Goal: Task Accomplishment & Management: Use online tool/utility

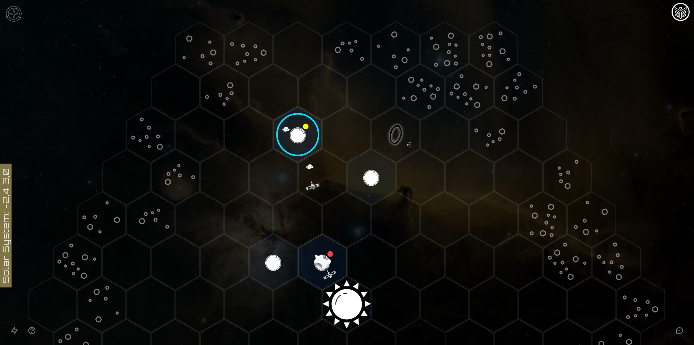
click at [395, 122] on polygon "Hex at coordinates 3,-4, clickable" at bounding box center [396, 135] width 48 height 56
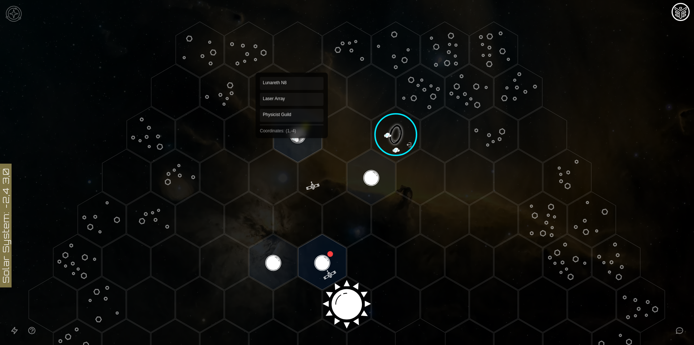
click at [292, 132] on polygon "Hex at coordinates 1,-4, clickable" at bounding box center [298, 135] width 48 height 56
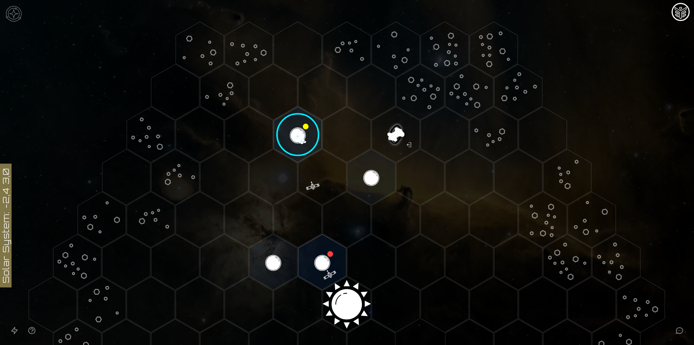
click at [292, 132] on image at bounding box center [298, 134] width 57 height 57
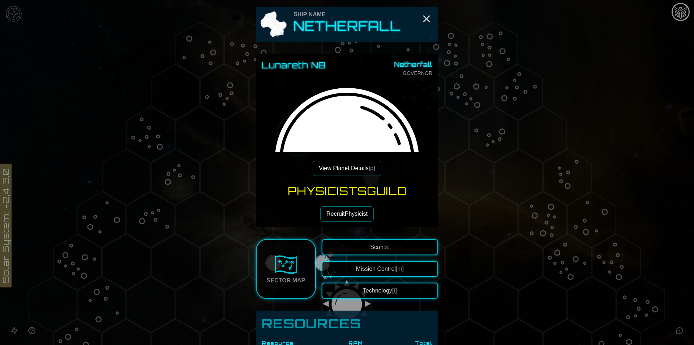
click at [353, 218] on button "Recruit Physicist" at bounding box center [347, 213] width 54 height 15
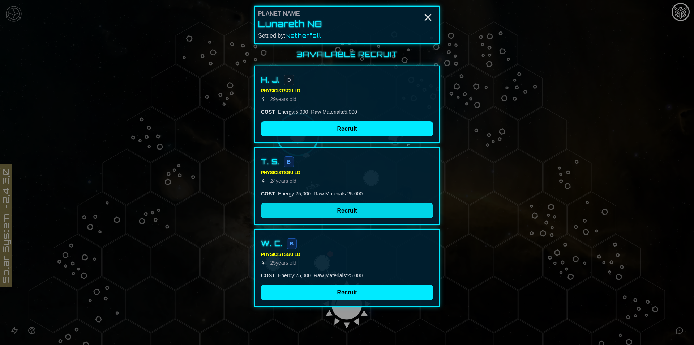
click at [339, 207] on button "Recruit" at bounding box center [347, 210] width 172 height 15
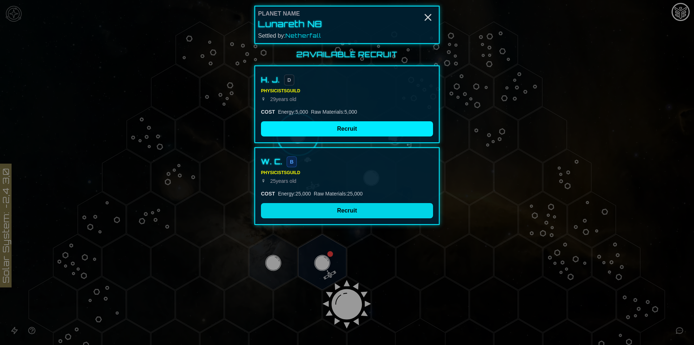
click at [335, 214] on button "Recruit" at bounding box center [347, 210] width 172 height 15
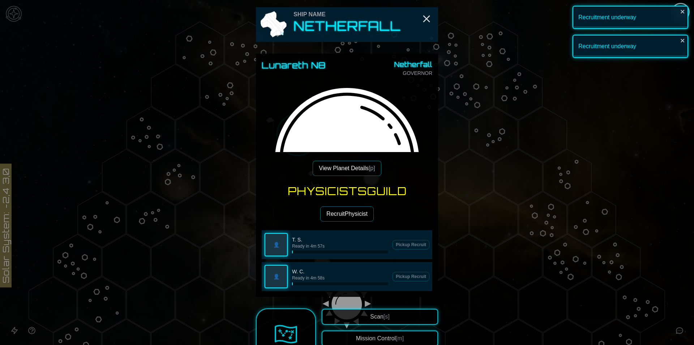
click at [337, 211] on button "Recruit Physicist" at bounding box center [347, 213] width 54 height 15
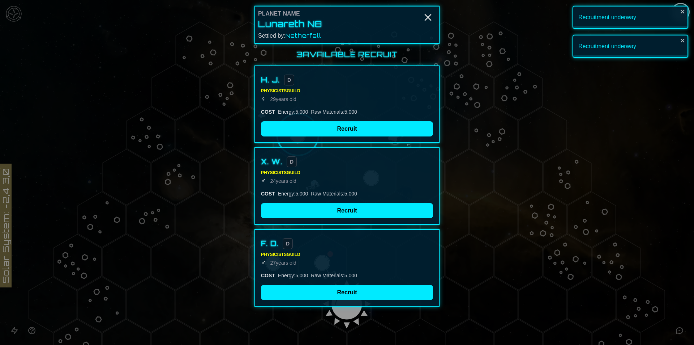
click at [529, 255] on div at bounding box center [347, 172] width 694 height 345
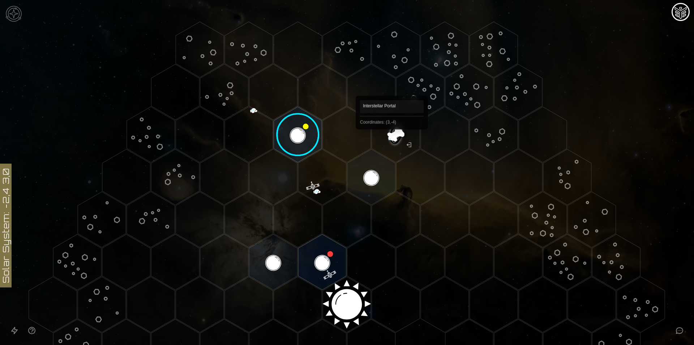
click at [392, 140] on polygon "Hex at coordinates 3,-4, clickable" at bounding box center [396, 135] width 48 height 56
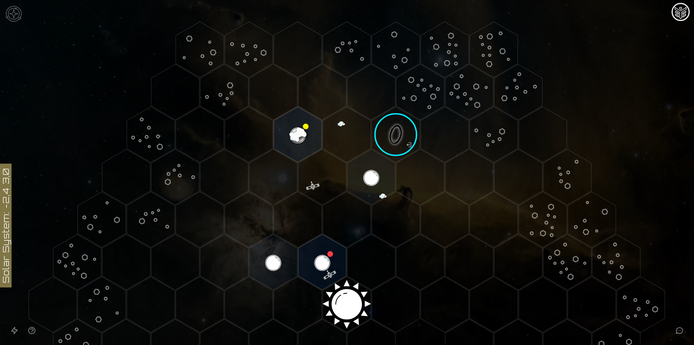
click at [392, 140] on image at bounding box center [396, 134] width 57 height 57
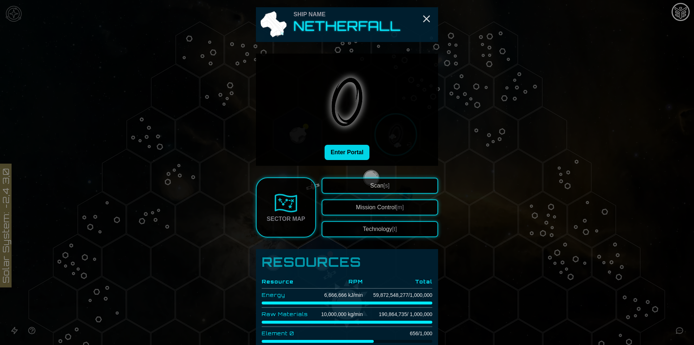
click at [361, 154] on button "Enter Portal" at bounding box center [347, 152] width 45 height 15
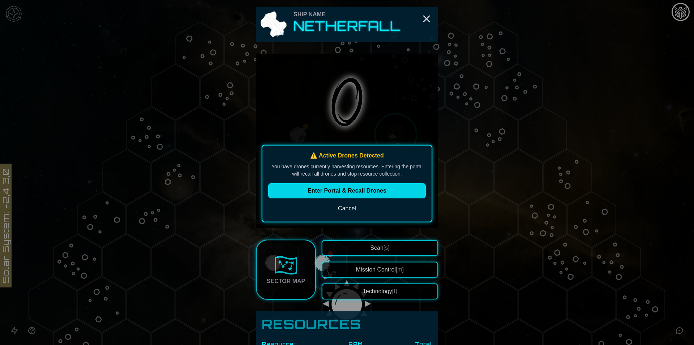
click at [352, 192] on button "Enter Portal & Recall Drones" at bounding box center [347, 190] width 158 height 15
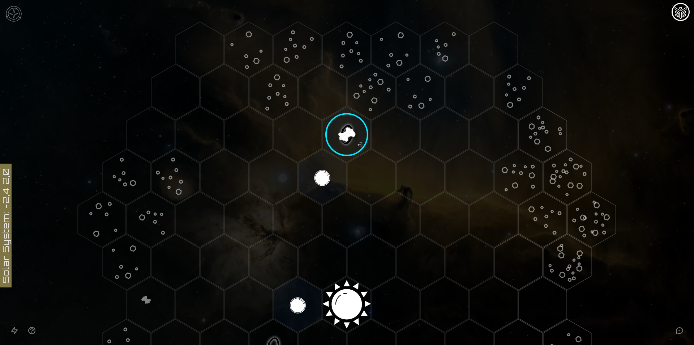
click at [331, 137] on image at bounding box center [347, 134] width 57 height 57
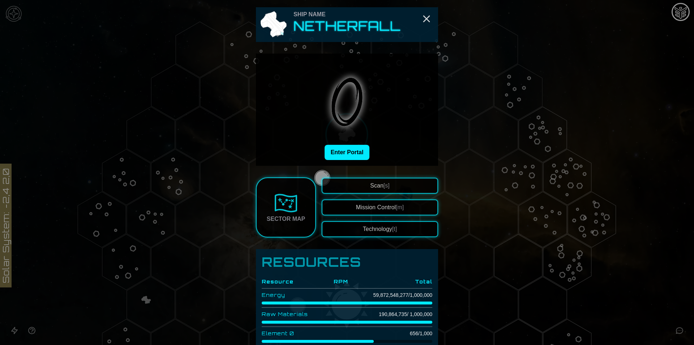
click at [537, 228] on div at bounding box center [347, 172] width 694 height 345
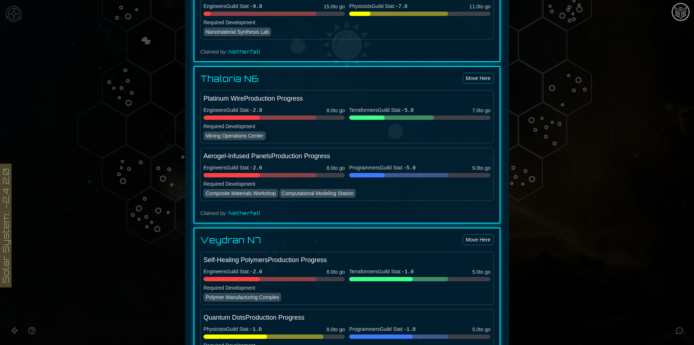
scroll to position [656, 0]
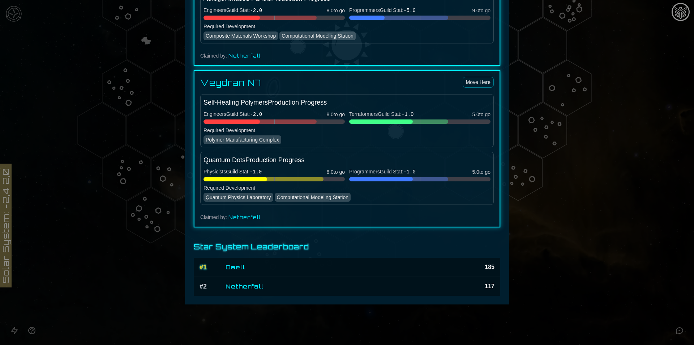
click at [605, 221] on div at bounding box center [347, 172] width 694 height 345
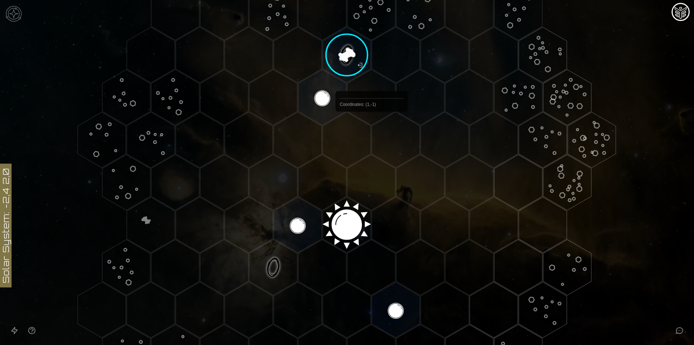
scroll to position [78, 0]
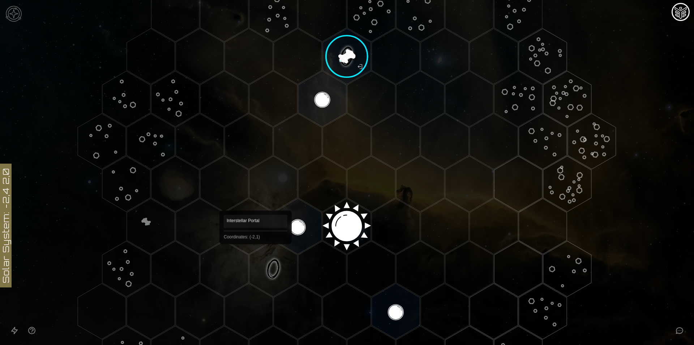
click at [256, 254] on polygon "Hex at coordinates -2,1, clickable" at bounding box center [274, 269] width 48 height 56
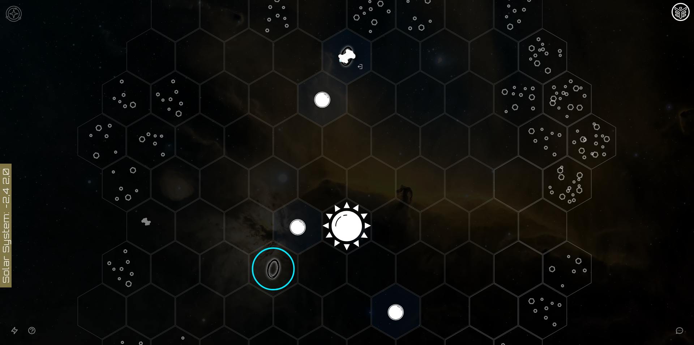
click at [267, 259] on image at bounding box center [273, 268] width 57 height 57
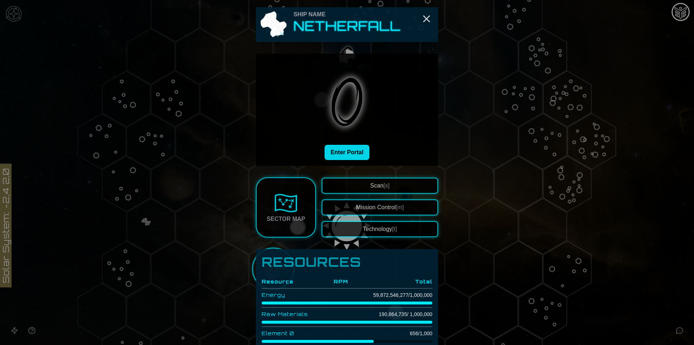
click at [357, 147] on button "Enter Portal" at bounding box center [347, 152] width 45 height 15
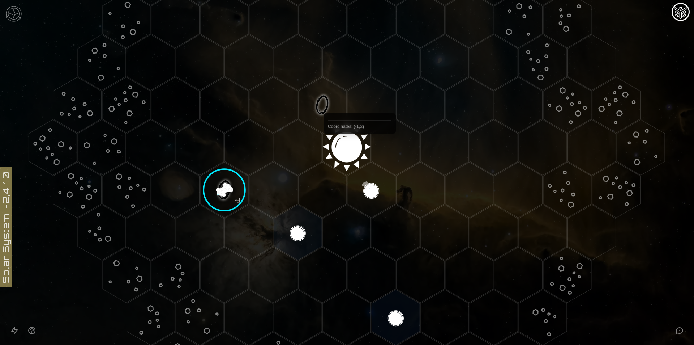
scroll to position [114, 0]
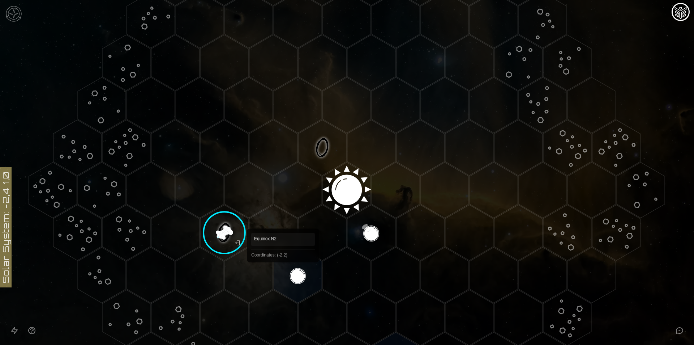
click at [283, 272] on polygon "Hex at coordinates -2,2, clickable" at bounding box center [298, 275] width 48 height 56
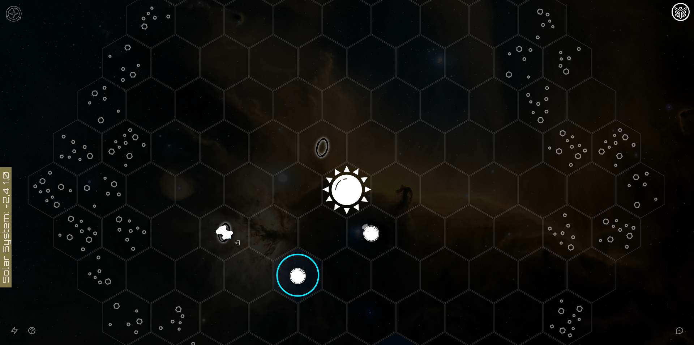
click at [283, 272] on image at bounding box center [298, 275] width 57 height 57
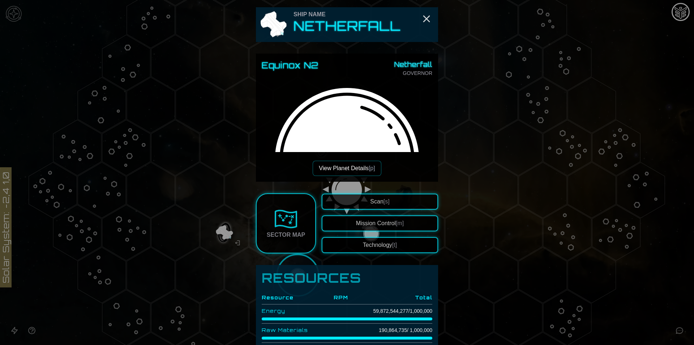
click at [352, 161] on button "View Planet Details [p]" at bounding box center [347, 168] width 68 height 15
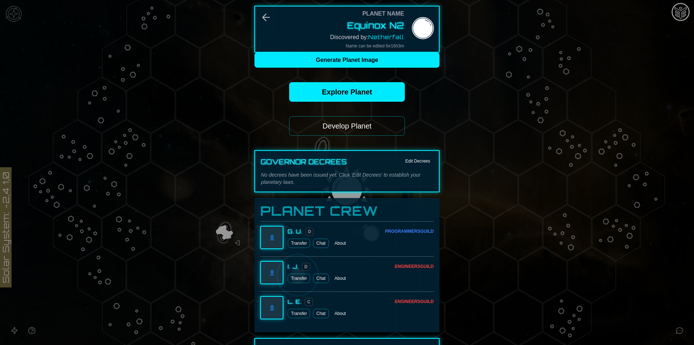
click at [354, 118] on button "Develop Planet" at bounding box center [347, 126] width 116 height 20
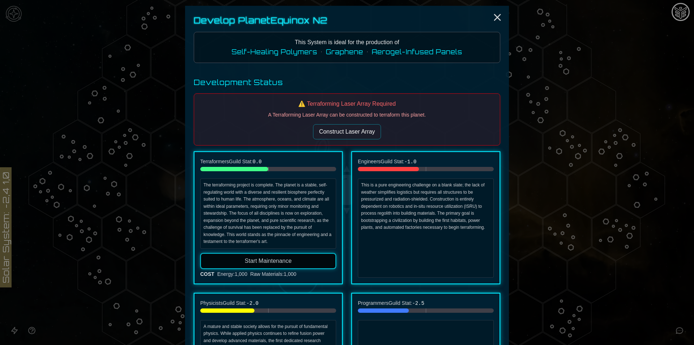
click at [357, 128] on button "Construct Laser Array" at bounding box center [347, 131] width 68 height 15
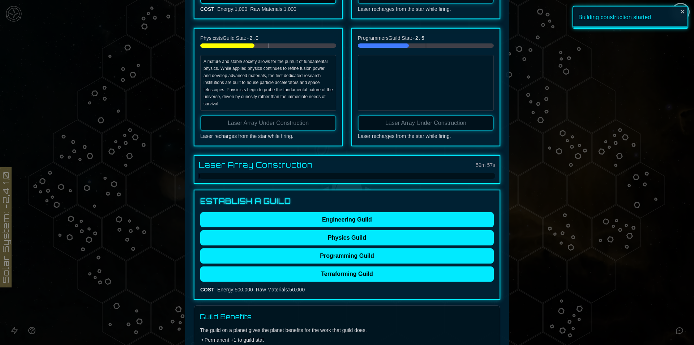
scroll to position [72, 0]
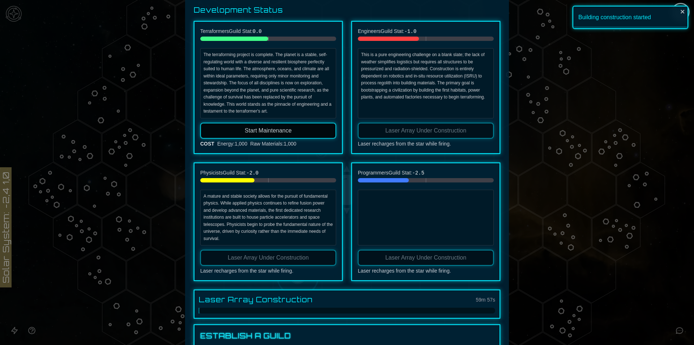
click at [291, 127] on button "Start Maintenance" at bounding box center [268, 131] width 136 height 16
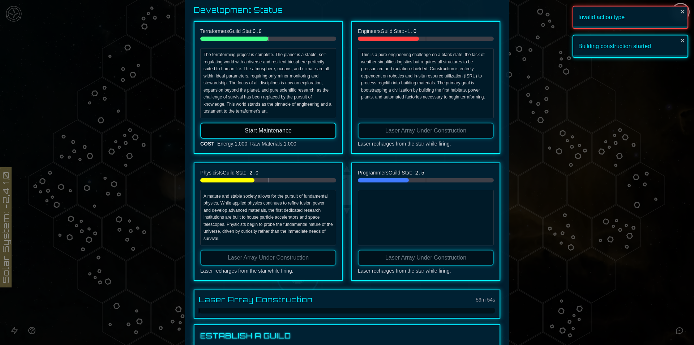
click at [299, 132] on button "Start Maintenance" at bounding box center [268, 131] width 136 height 16
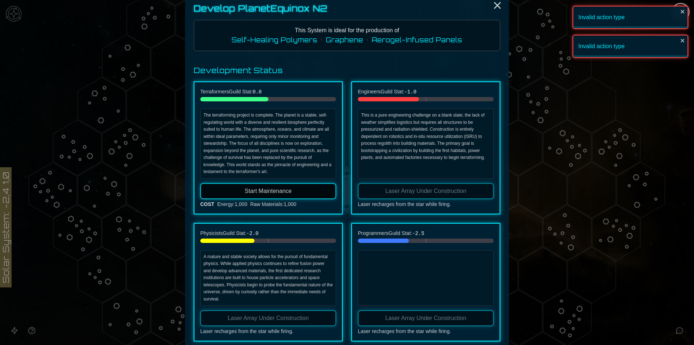
scroll to position [0, 0]
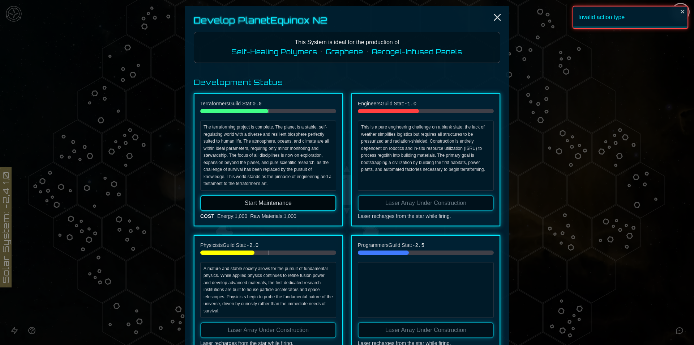
click at [301, 199] on button "Start Maintenance" at bounding box center [268, 203] width 136 height 16
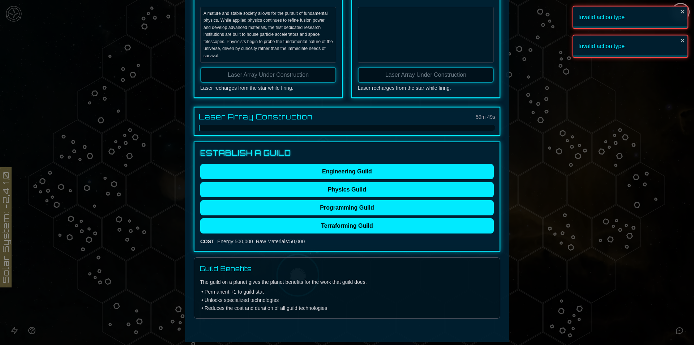
scroll to position [257, 0]
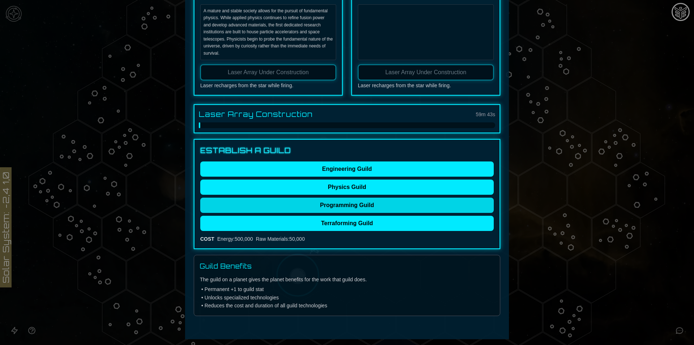
click at [315, 207] on button "Programming Guild" at bounding box center [347, 204] width 294 height 15
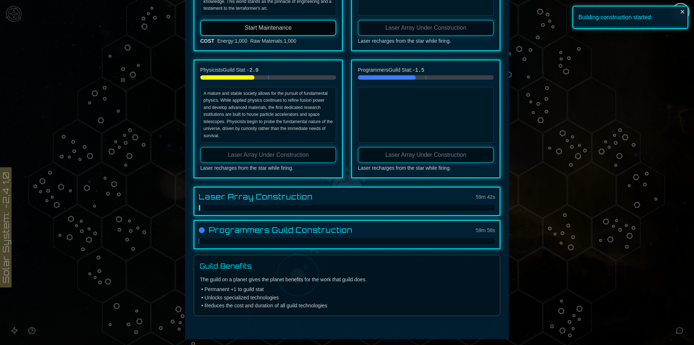
scroll to position [67, 0]
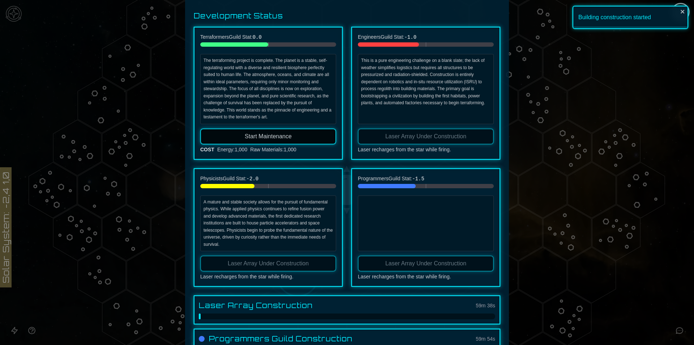
click at [286, 146] on div "Raw Materials : 1,000" at bounding box center [273, 149] width 46 height 7
click at [285, 139] on button "Start Maintenance" at bounding box center [268, 136] width 136 height 16
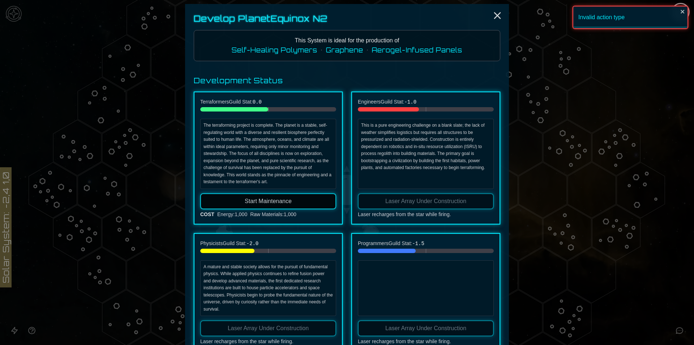
scroll to position [0, 0]
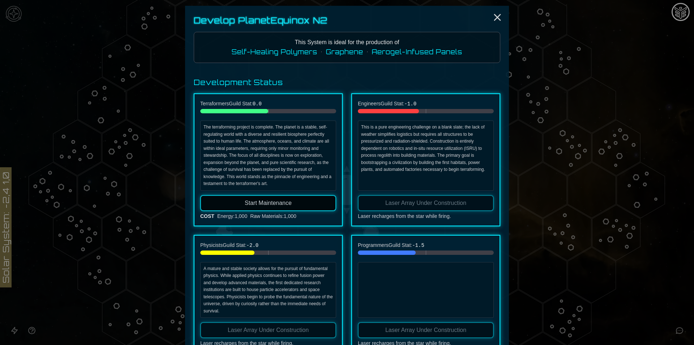
click at [431, 54] on span "Aerogel-Infused Panels" at bounding box center [417, 52] width 90 height 8
click at [499, 14] on icon "Close" at bounding box center [498, 18] width 12 height 12
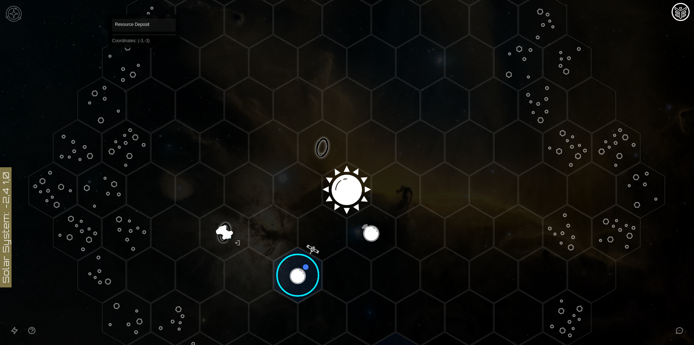
scroll to position [78, 0]
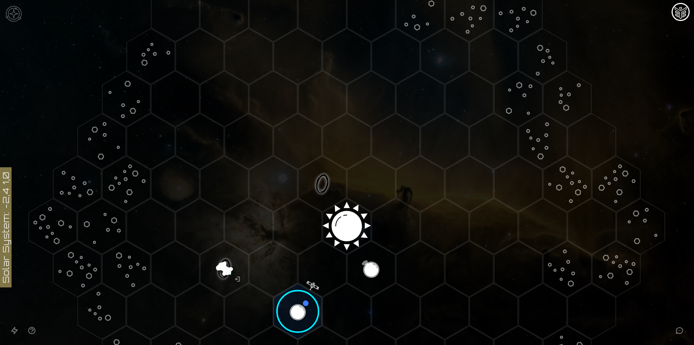
click at [356, 243] on polygon "Hex at coordinates 0,0, clickable" at bounding box center [347, 226] width 48 height 56
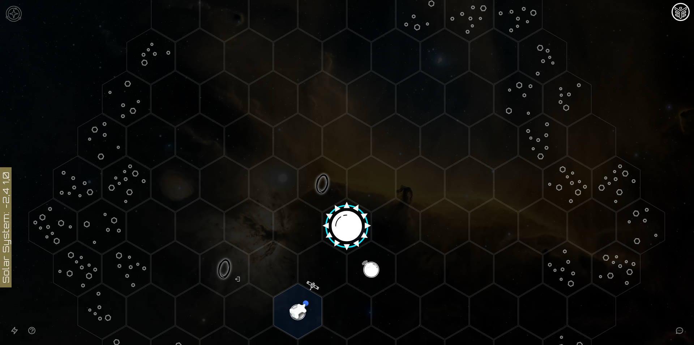
click at [307, 193] on polygon "Hex at coordinates 0,-1, clickable" at bounding box center [322, 184] width 48 height 56
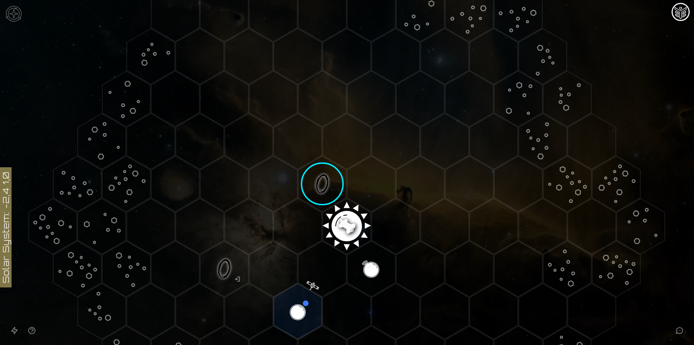
click at [316, 187] on image at bounding box center [322, 183] width 57 height 57
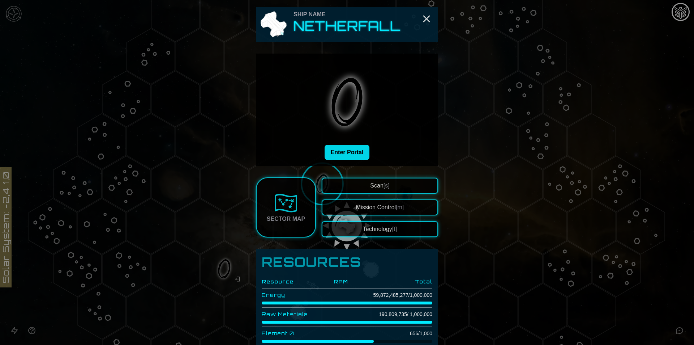
click at [340, 159] on button "Enter Portal" at bounding box center [347, 152] width 45 height 15
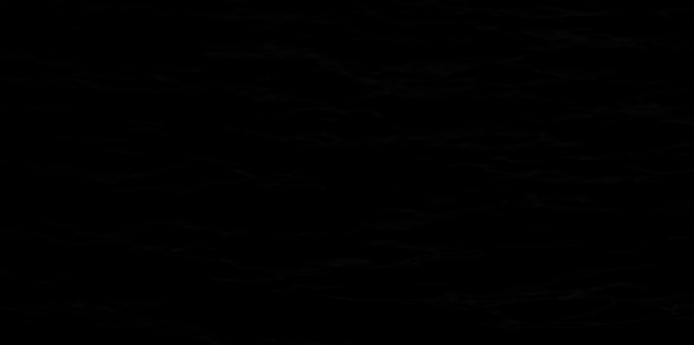
scroll to position [187, 0]
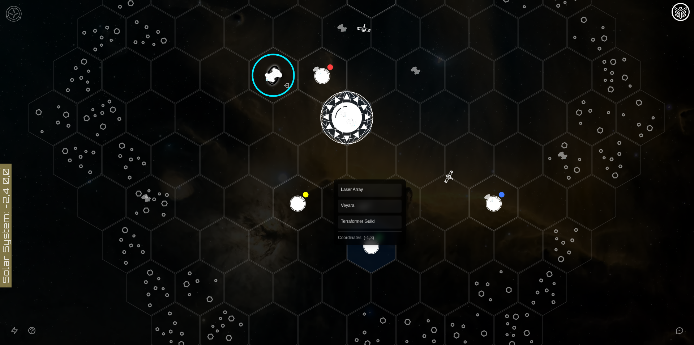
click at [370, 239] on polygon "Hex at coordinates -1,3, clickable" at bounding box center [371, 245] width 48 height 56
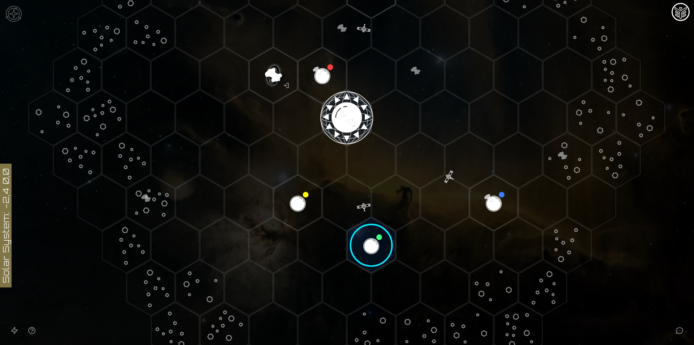
click at [370, 239] on image at bounding box center [371, 245] width 57 height 57
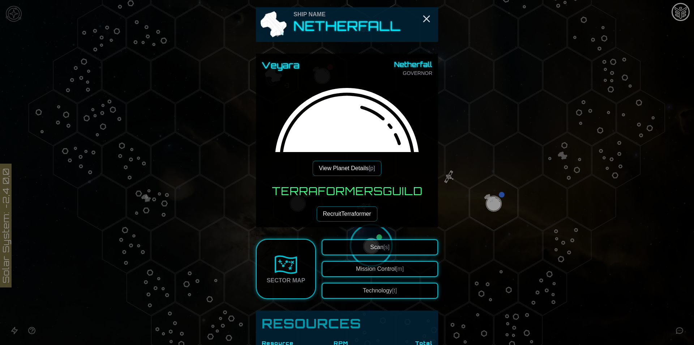
click at [360, 215] on button "Recruit Terraformer" at bounding box center [347, 213] width 60 height 15
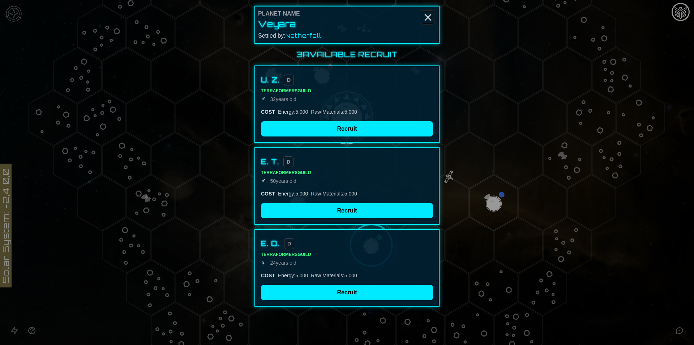
click at [427, 14] on icon "Close" at bounding box center [428, 18] width 12 height 12
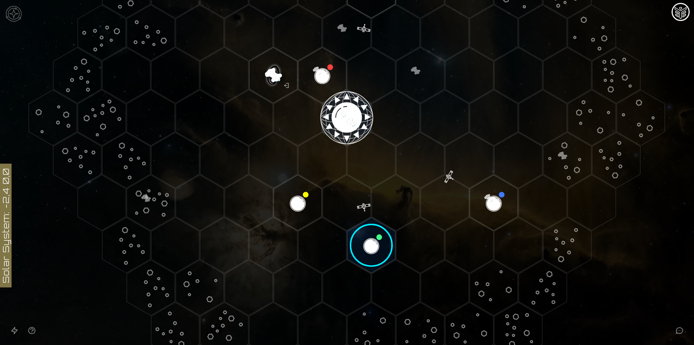
click at [360, 231] on image at bounding box center [371, 245] width 57 height 57
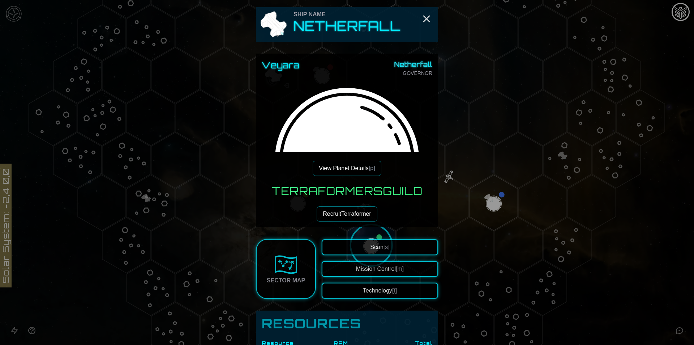
click at [355, 166] on button "View Planet Details [p]" at bounding box center [347, 168] width 68 height 15
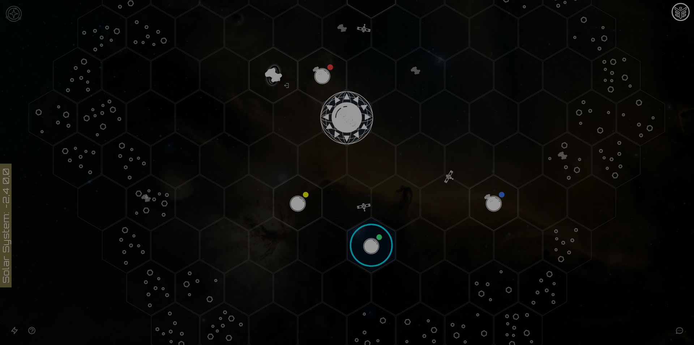
click at [343, 117] on button "Develop Planet" at bounding box center [347, 119] width 116 height 20
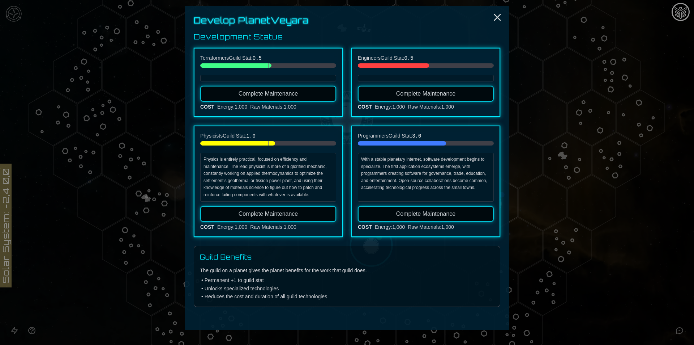
click at [302, 94] on button "Complete Maintenance" at bounding box center [268, 94] width 136 height 16
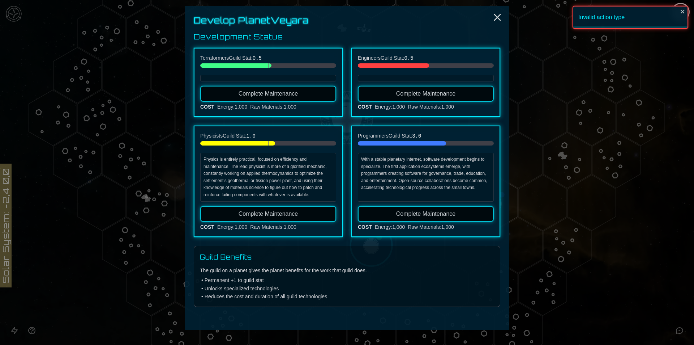
click at [402, 93] on span "Complete Maintenance" at bounding box center [426, 93] width 60 height 6
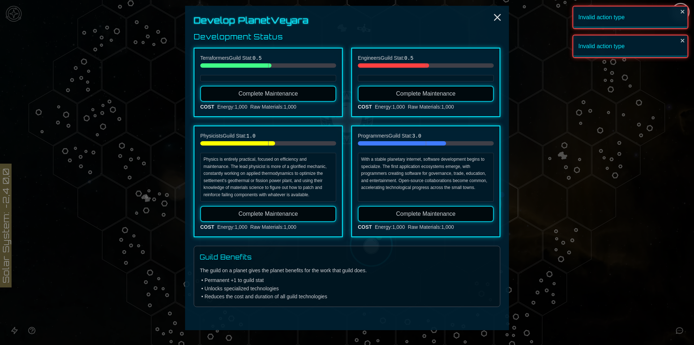
click at [312, 212] on button "Complete Maintenance" at bounding box center [268, 214] width 136 height 16
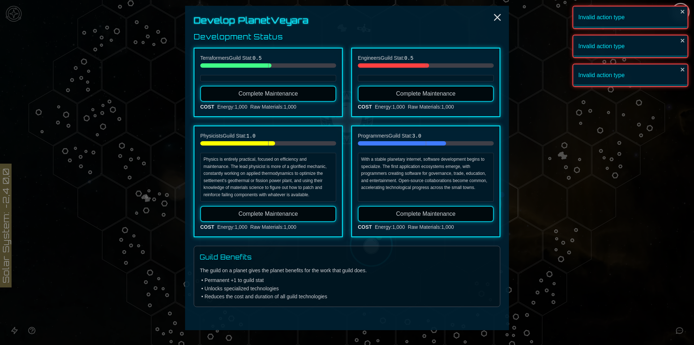
click at [284, 94] on span "Complete Maintenance" at bounding box center [269, 93] width 60 height 6
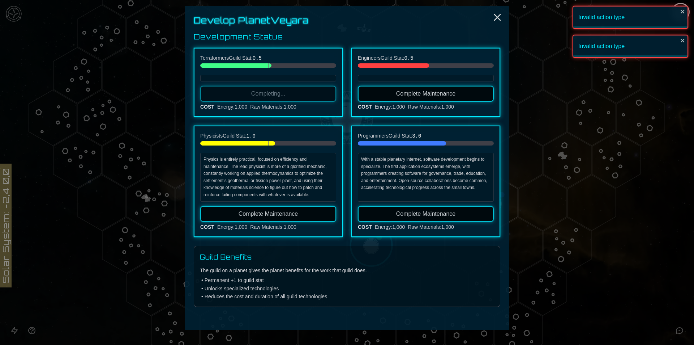
click at [284, 94] on span "Completing..." at bounding box center [268, 93] width 34 height 6
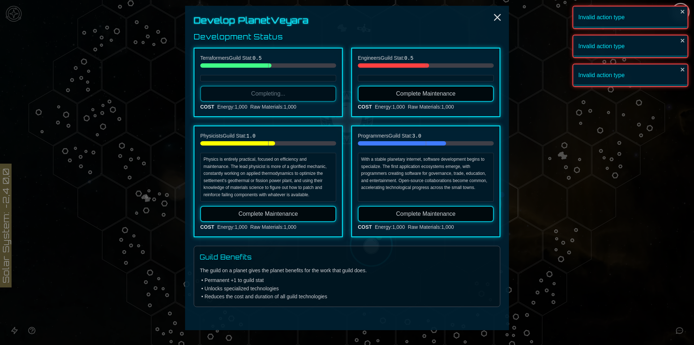
click at [284, 94] on span "Completing..." at bounding box center [268, 93] width 34 height 6
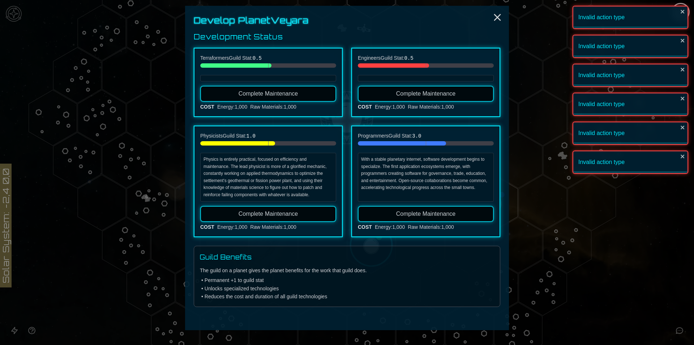
click at [387, 93] on button "Complete Maintenance" at bounding box center [426, 94] width 136 height 16
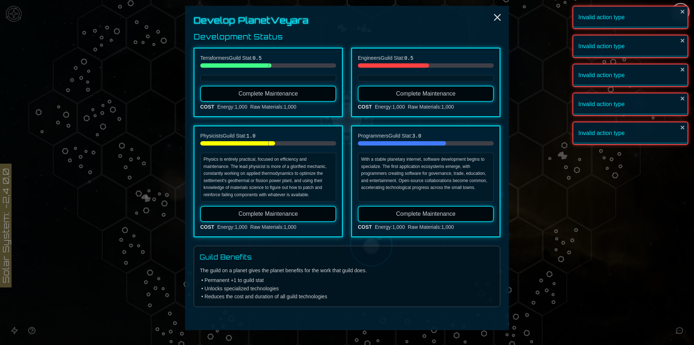
click at [615, 14] on div "Invalid action type" at bounding box center [631, 17] width 116 height 23
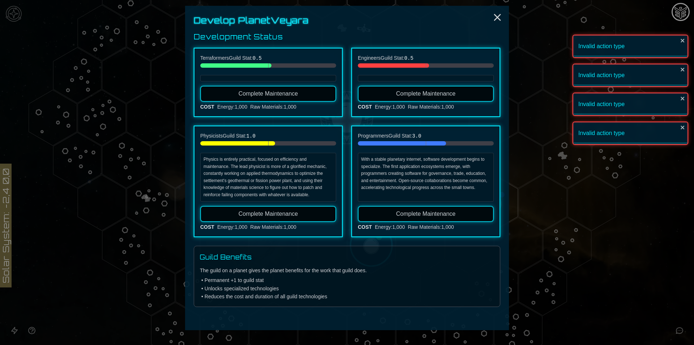
click at [614, 17] on div "Invalid action type" at bounding box center [631, 17] width 126 height 0
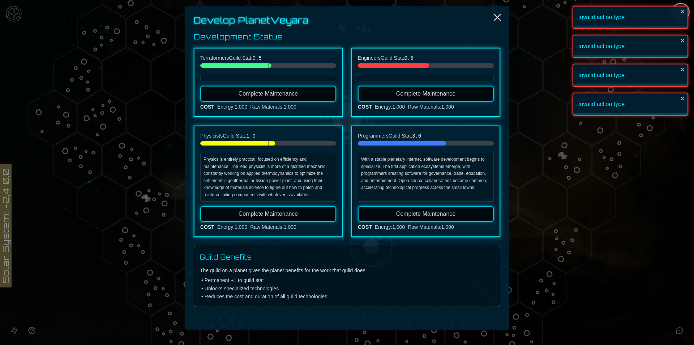
click at [255, 97] on button "Complete Maintenance" at bounding box center [268, 94] width 136 height 16
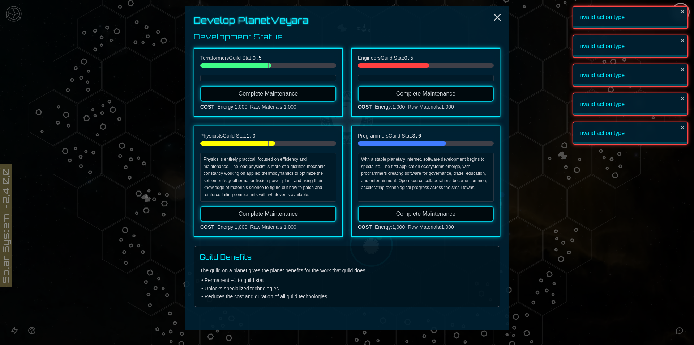
click at [255, 97] on button "Complete Maintenance" at bounding box center [268, 94] width 136 height 16
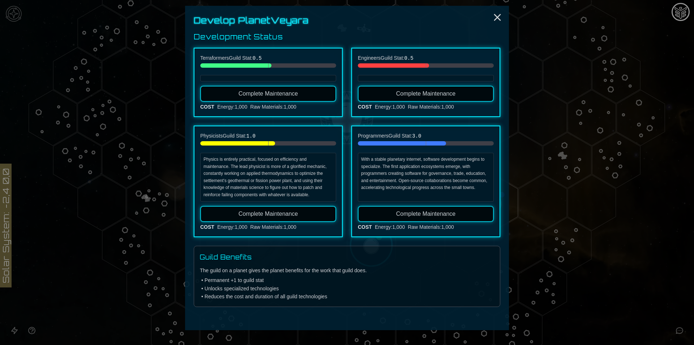
click at [288, 93] on span "Complete Maintenance" at bounding box center [269, 93] width 60 height 6
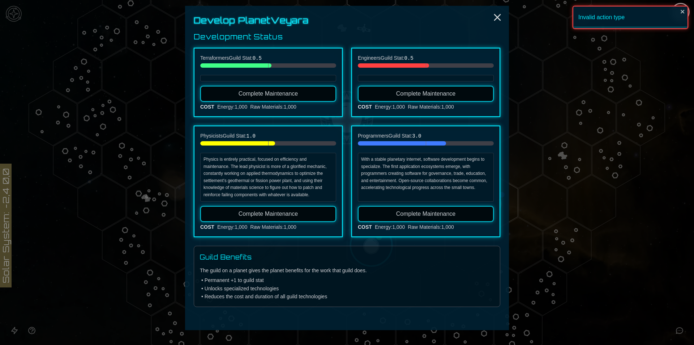
click at [304, 218] on button "Complete Maintenance" at bounding box center [268, 214] width 136 height 16
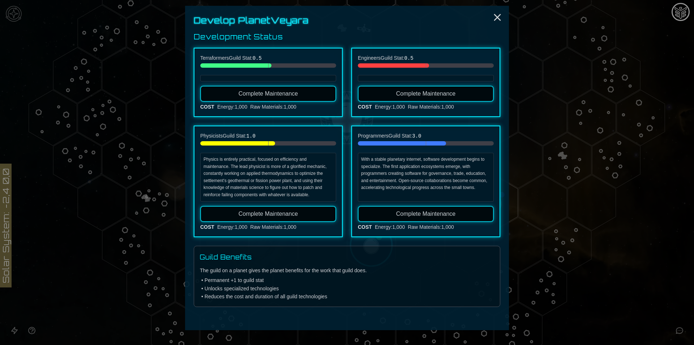
click at [234, 84] on div "Terraformers Guild Stat: 0.5 Complete Maintenance COST Energy : 1,000 Raw Mater…" at bounding box center [268, 82] width 149 height 69
click at [238, 90] on button "Complete Maintenance" at bounding box center [268, 94] width 136 height 16
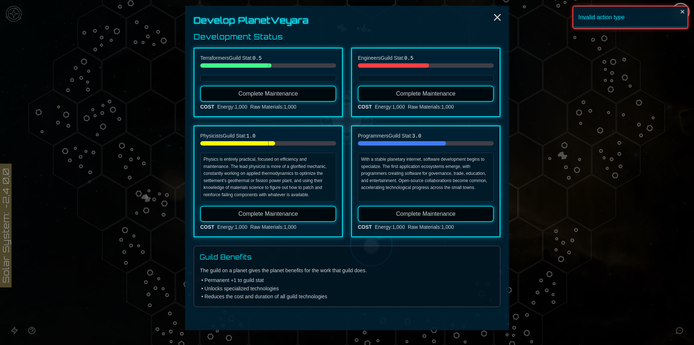
click at [467, 97] on button "Complete Maintenance" at bounding box center [426, 94] width 136 height 16
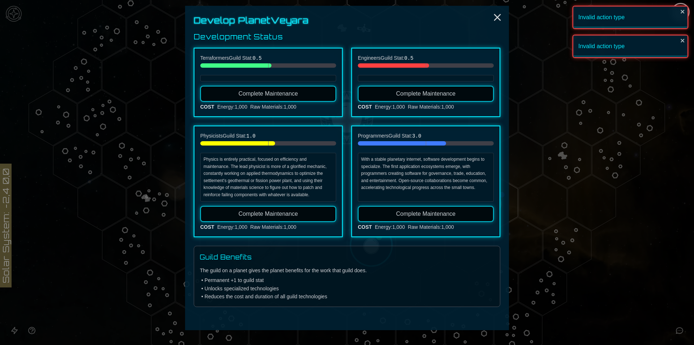
click at [501, 10] on div "Develop Planet Veyara Development Status Terraformers Guild Stat: 0.5 Complete …" at bounding box center [347, 168] width 324 height 324
click at [496, 14] on icon "Close" at bounding box center [498, 18] width 12 height 12
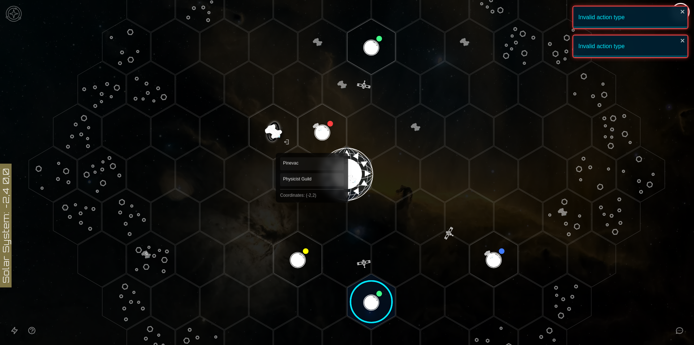
scroll to position [114, 0]
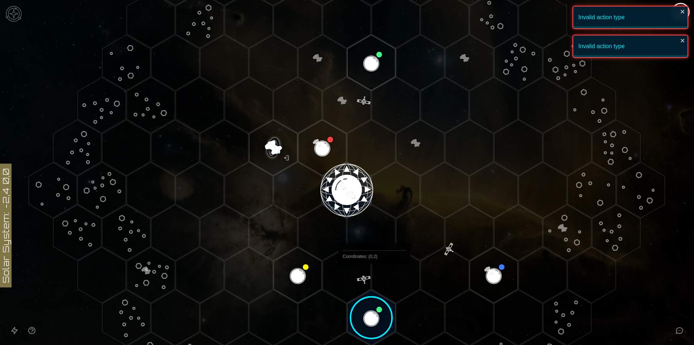
click at [374, 283] on polygon "Hex at coordinates 0,2, clickable" at bounding box center [396, 275] width 48 height 56
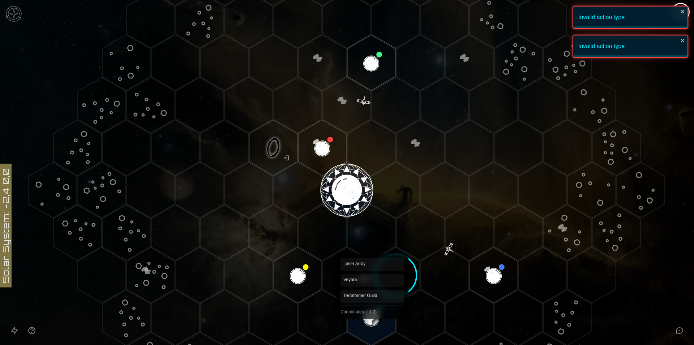
click at [372, 313] on polygon "Hex at coordinates -1,3, clickable" at bounding box center [371, 318] width 48 height 56
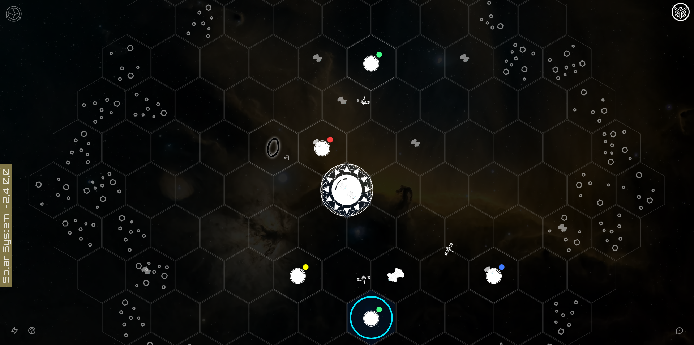
click at [372, 313] on image at bounding box center [371, 317] width 57 height 57
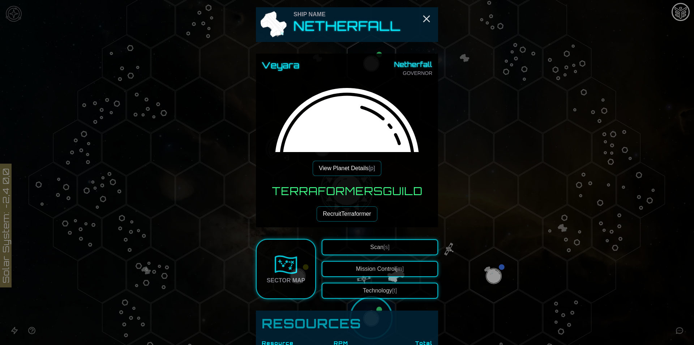
click at [342, 167] on button "View Planet Details [p]" at bounding box center [347, 168] width 68 height 15
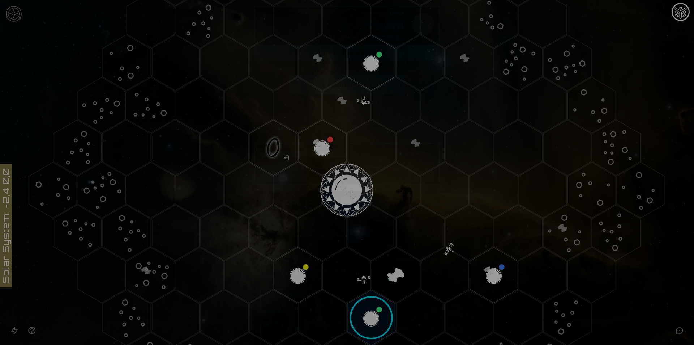
click at [349, 120] on button "Develop Planet" at bounding box center [347, 119] width 116 height 20
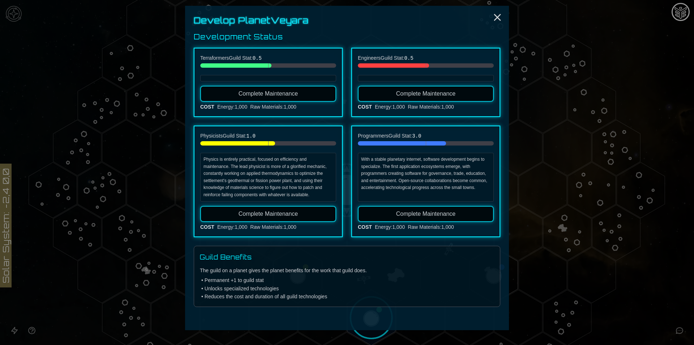
click at [304, 221] on div "Complete Maintenance COST Energy : 1,000 Raw Materials : 1,000" at bounding box center [268, 218] width 136 height 25
click at [305, 218] on button "Complete Maintenance" at bounding box center [268, 214] width 136 height 16
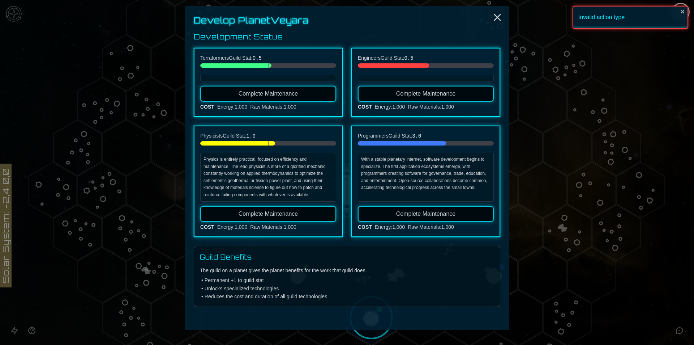
click at [381, 212] on button "Complete Maintenance" at bounding box center [426, 214] width 136 height 16
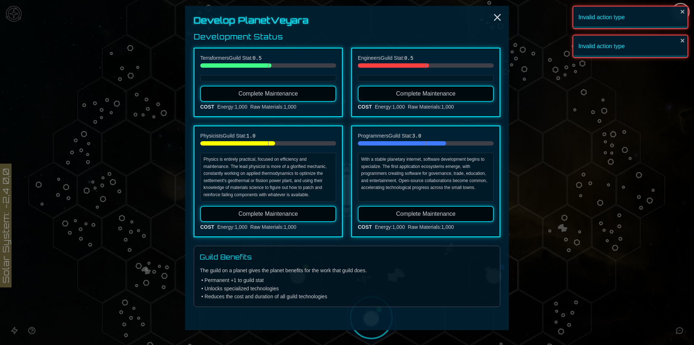
click at [402, 104] on div "Energy : 1,000" at bounding box center [390, 106] width 30 height 7
click at [497, 16] on icon "Close" at bounding box center [498, 18] width 12 height 12
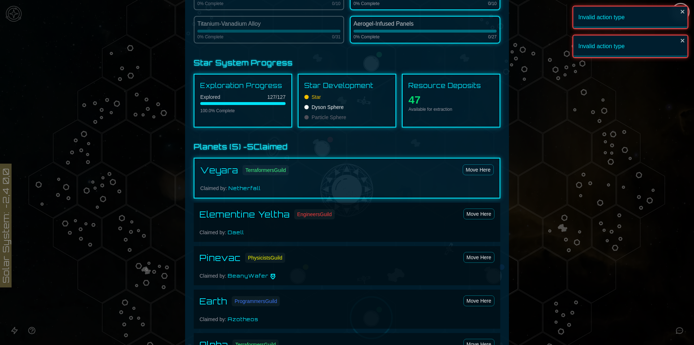
scroll to position [398, 0]
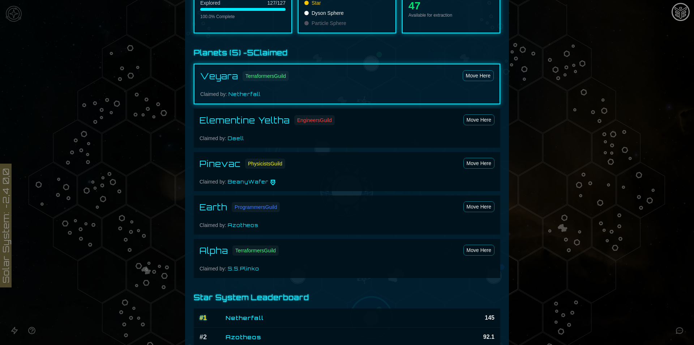
click at [299, 98] on div "Veyara Terraformers Guild Move Here Claimed by: Netherfall" at bounding box center [347, 84] width 307 height 40
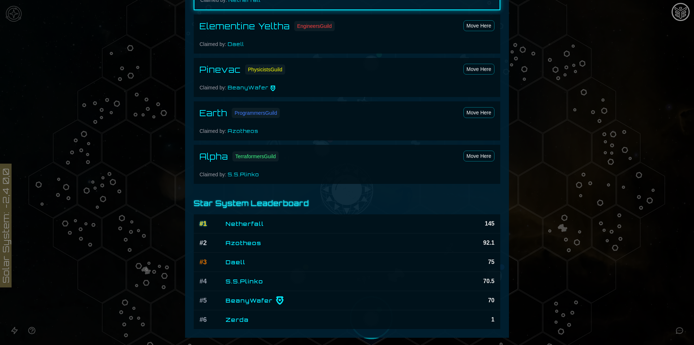
scroll to position [525, 0]
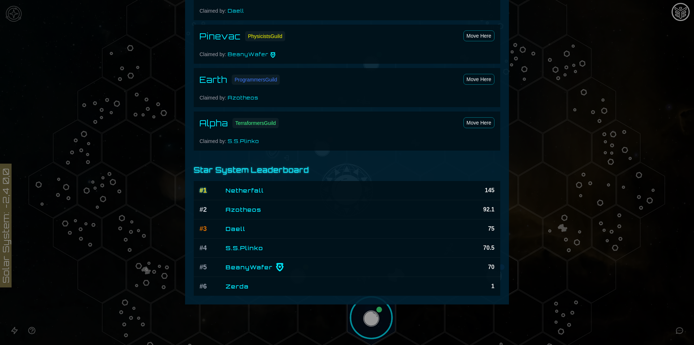
click at [651, 282] on div at bounding box center [347, 172] width 694 height 345
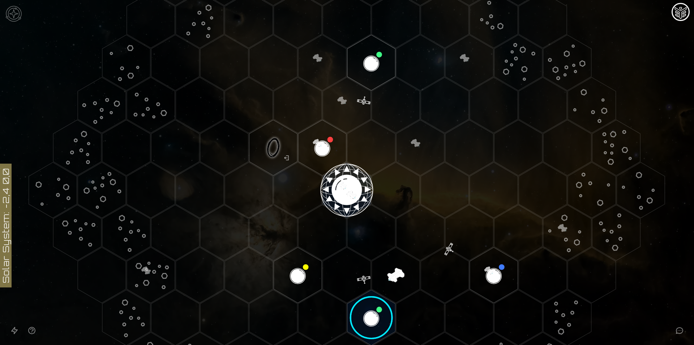
click at [270, 140] on polygon "Hex at coordinates -1,-1, clickable" at bounding box center [274, 148] width 48 height 56
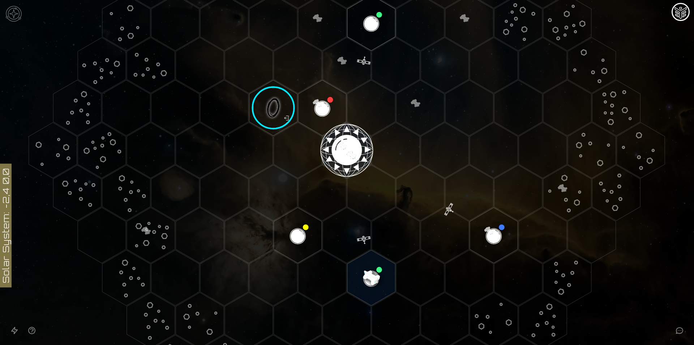
scroll to position [150, 0]
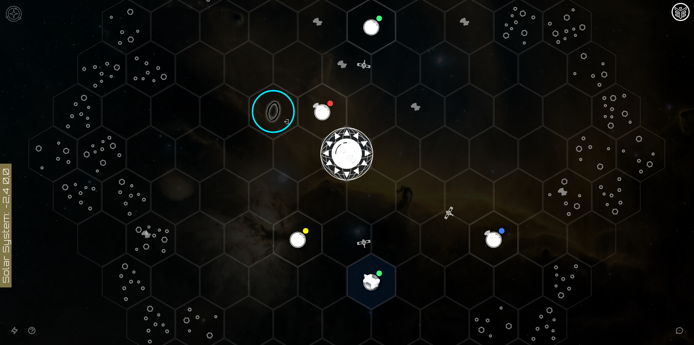
click at [276, 122] on image at bounding box center [273, 111] width 57 height 57
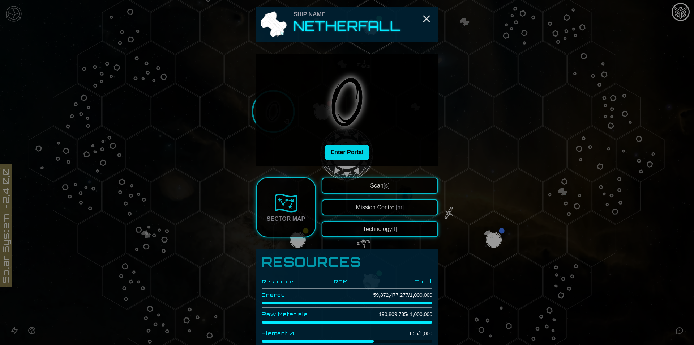
click at [357, 152] on button "Enter Portal" at bounding box center [347, 152] width 45 height 15
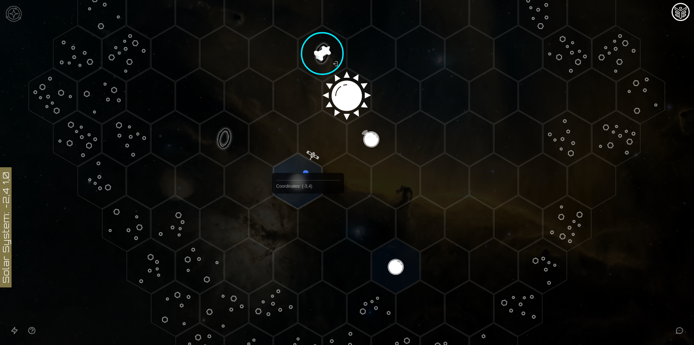
scroll to position [259, 0]
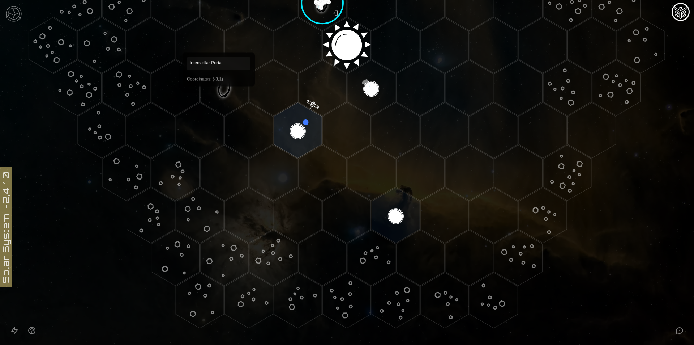
click at [219, 97] on polygon "Hex at coordinates -3,1, clickable" at bounding box center [224, 88] width 48 height 56
click at [219, 97] on image at bounding box center [224, 87] width 57 height 57
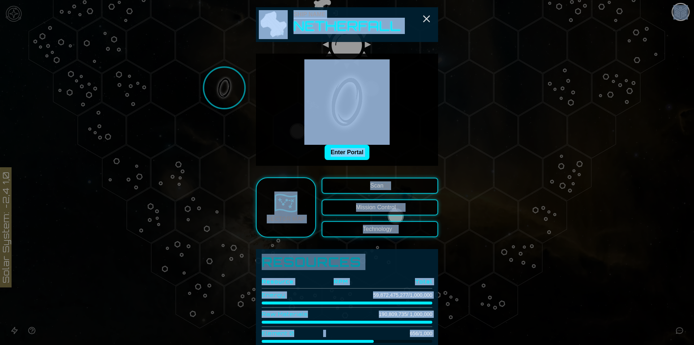
click at [349, 158] on button "Enter Portal" at bounding box center [347, 152] width 45 height 15
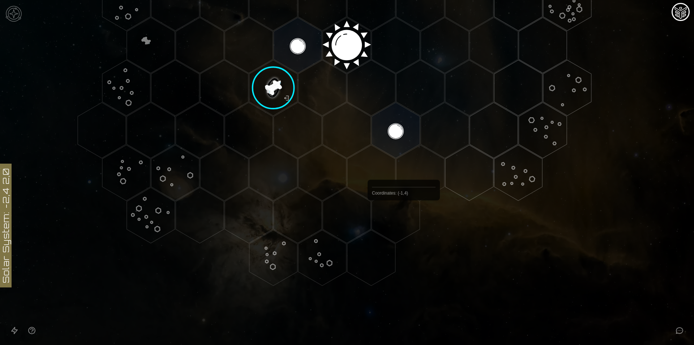
click at [404, 217] on polygon "Hex at coordinates -1,4, clickable" at bounding box center [396, 215] width 48 height 56
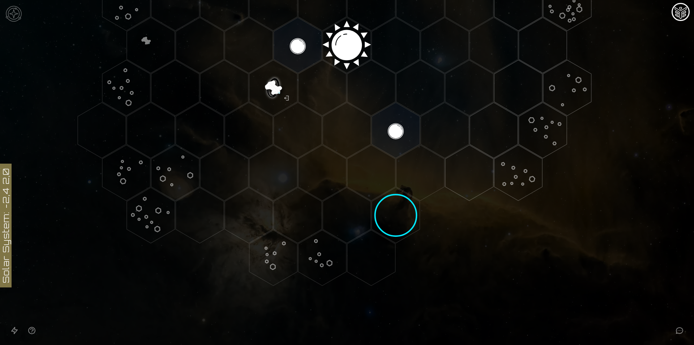
click at [400, 215] on polygon "Hex at coordinates -1,4, clickable" at bounding box center [396, 215] width 48 height 56
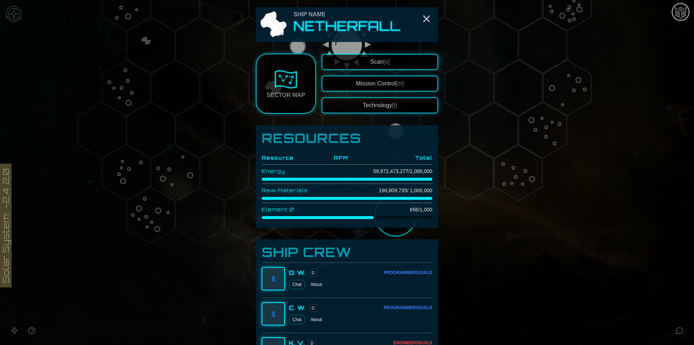
click at [364, 55] on button "Scan [s]" at bounding box center [380, 62] width 116 height 16
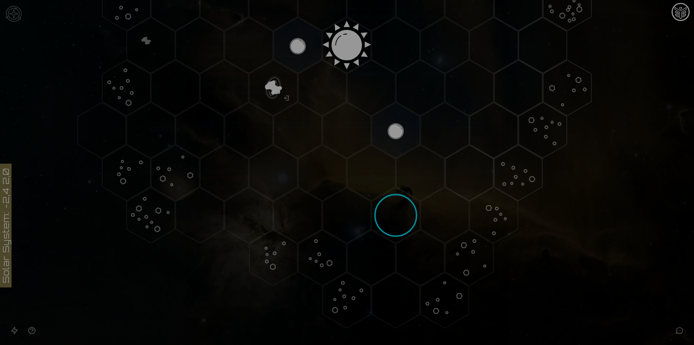
scroll to position [656, 0]
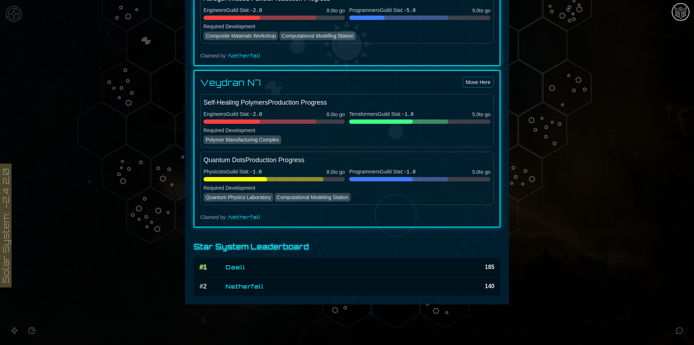
click at [535, 208] on div at bounding box center [347, 172] width 694 height 345
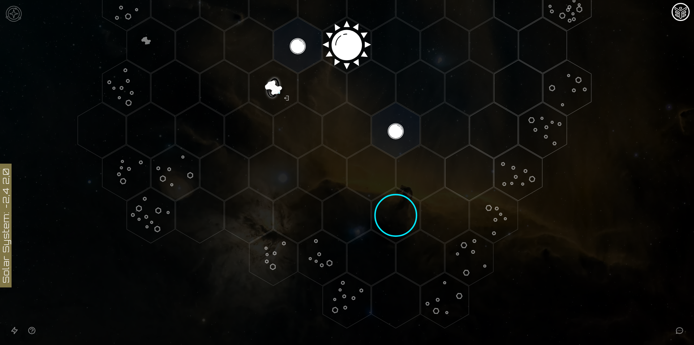
click at [217, 223] on polygon "Hex at coordinates -5,4, clickable" at bounding box center [200, 215] width 48 height 56
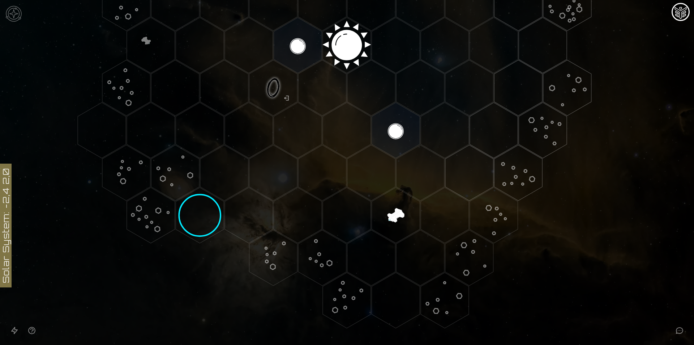
click at [217, 223] on polygon "Hex at coordinates -5,4, clickable" at bounding box center [200, 215] width 48 height 56
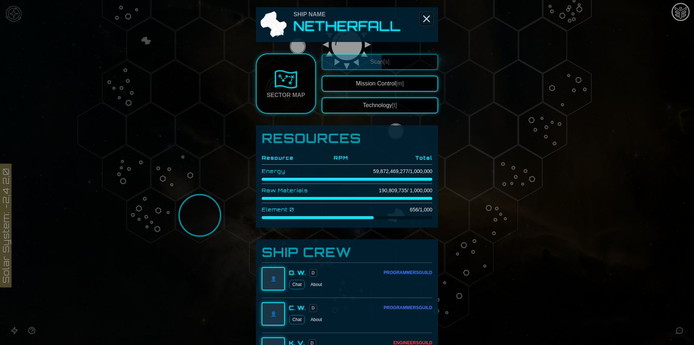
click at [428, 20] on icon "Close" at bounding box center [427, 19] width 12 height 12
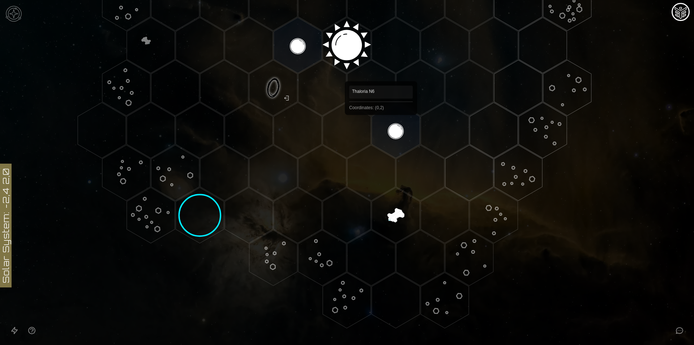
click at [381, 125] on polygon "Hex at coordinates 0,2, clickable" at bounding box center [396, 130] width 48 height 56
click at [381, 125] on image at bounding box center [396, 130] width 57 height 57
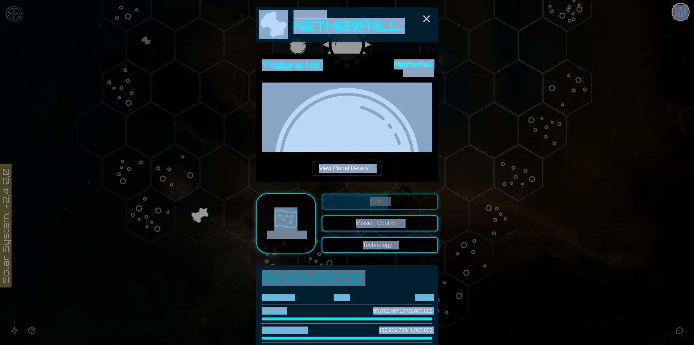
click at [384, 163] on div "Thaloria N6 Netherfall GOVERNOR View Planet Details [p]" at bounding box center [347, 117] width 171 height 116
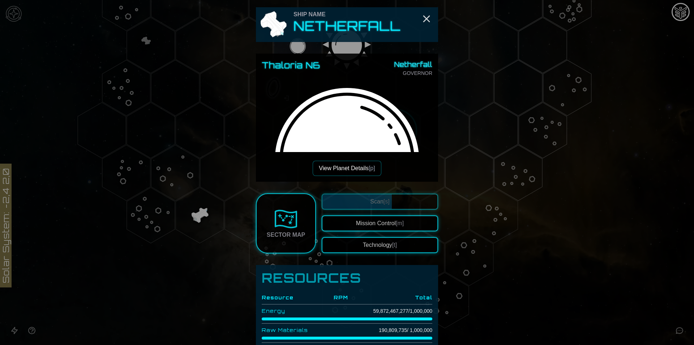
click at [359, 167] on button "View Planet Details [p]" at bounding box center [347, 168] width 68 height 15
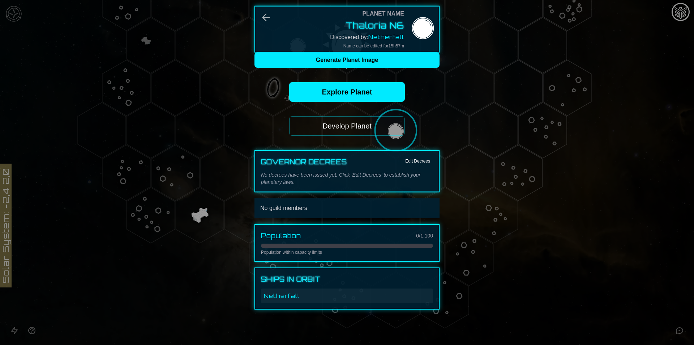
click at [346, 127] on button "Develop Planet" at bounding box center [347, 126] width 116 height 20
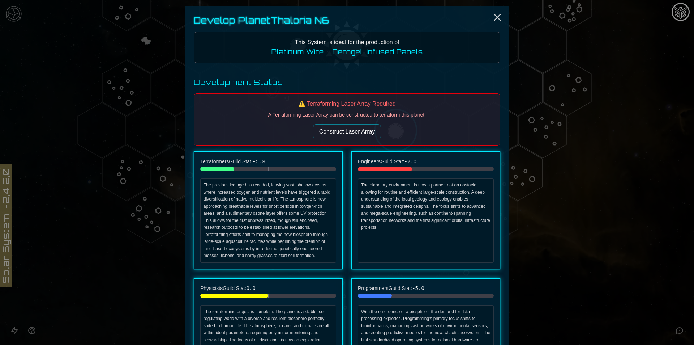
click at [343, 139] on div "⚠️ Terraforming Laser Array Required A Terraforming Laser Array can be construc…" at bounding box center [347, 119] width 307 height 52
click at [343, 133] on button "Construct Laser Array" at bounding box center [347, 131] width 68 height 15
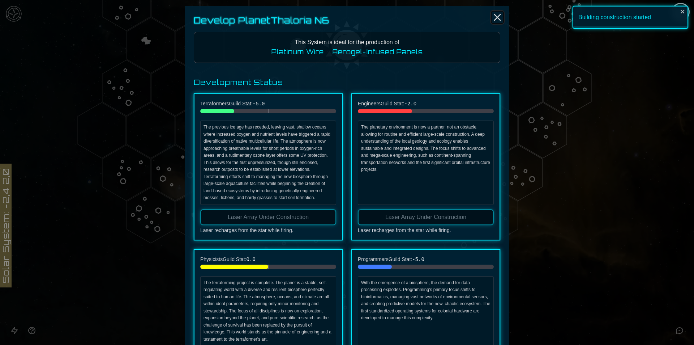
click at [493, 14] on icon "Close" at bounding box center [498, 18] width 12 height 12
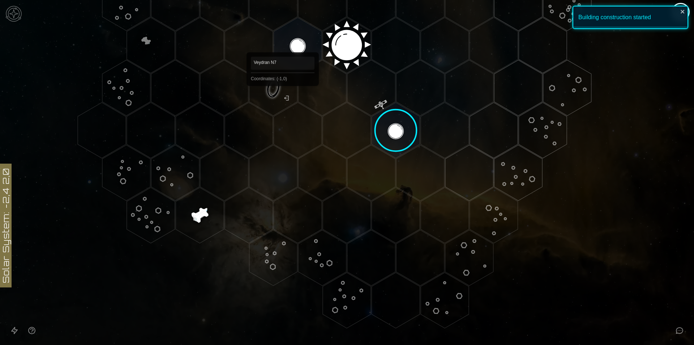
click at [283, 42] on polygon "Hex at coordinates -1,0, clickable" at bounding box center [298, 45] width 48 height 56
click at [283, 42] on image at bounding box center [298, 45] width 57 height 57
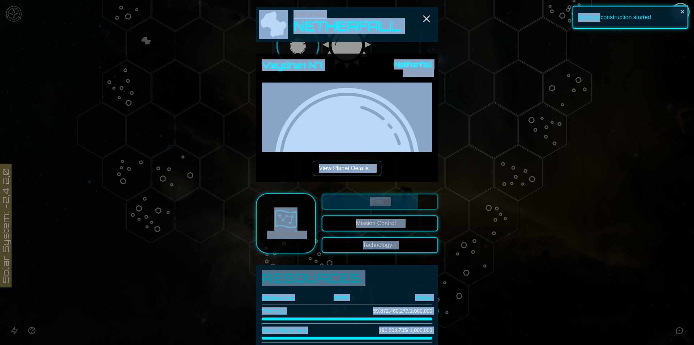
click at [399, 169] on div "Veydran N7 Netherfall GOVERNOR View Planet Details [p]" at bounding box center [347, 117] width 171 height 116
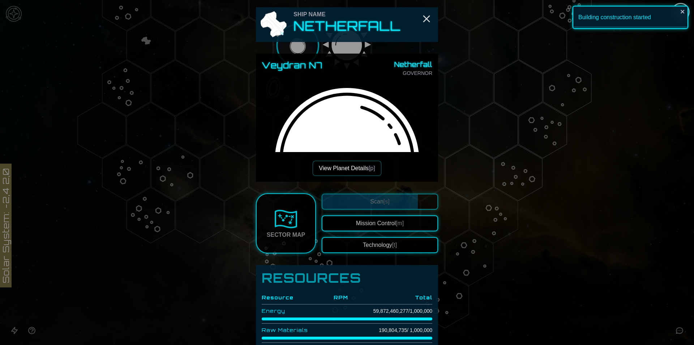
click at [328, 164] on button "View Planet Details [p]" at bounding box center [347, 168] width 68 height 15
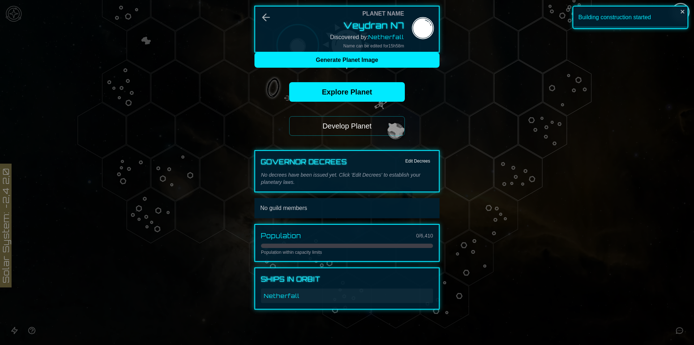
click at [352, 129] on button "Develop Planet" at bounding box center [347, 126] width 116 height 20
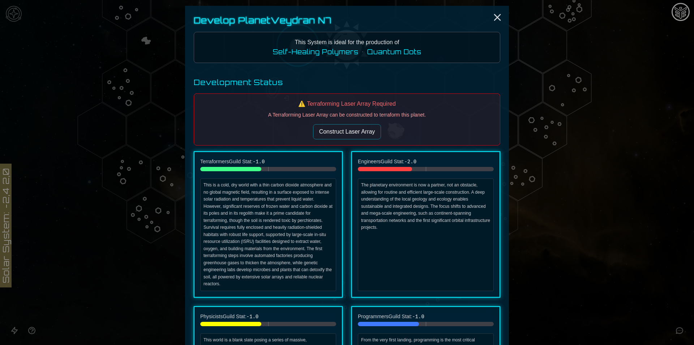
click at [351, 134] on button "Construct Laser Array" at bounding box center [347, 131] width 68 height 15
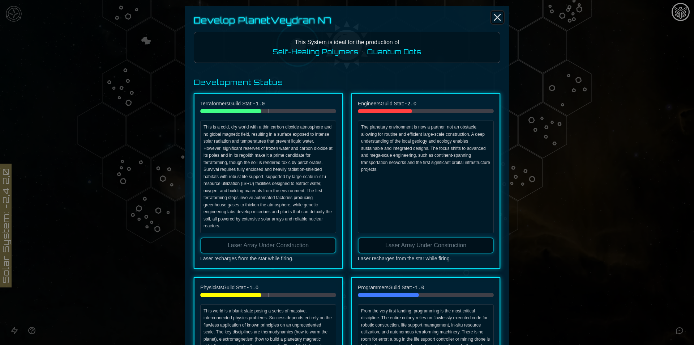
click at [492, 17] on icon "Close" at bounding box center [498, 18] width 12 height 12
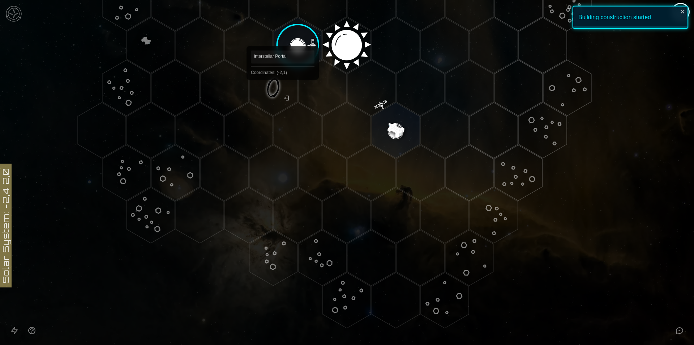
scroll to position [150, 0]
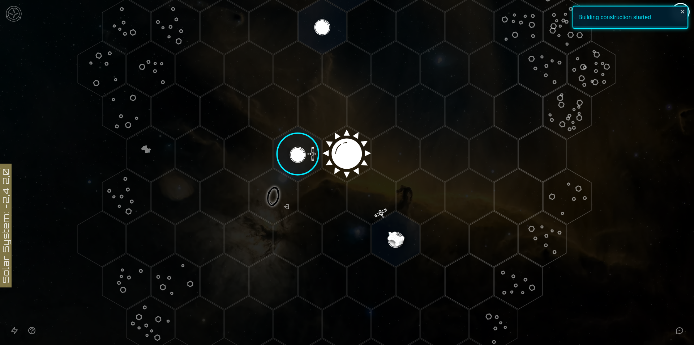
click at [320, 29] on polygon "Hex at coordinates 1,-3, clickable" at bounding box center [322, 27] width 48 height 56
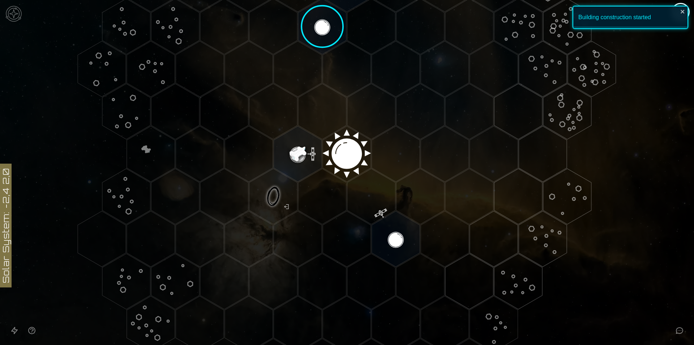
click at [320, 29] on image at bounding box center [322, 26] width 57 height 57
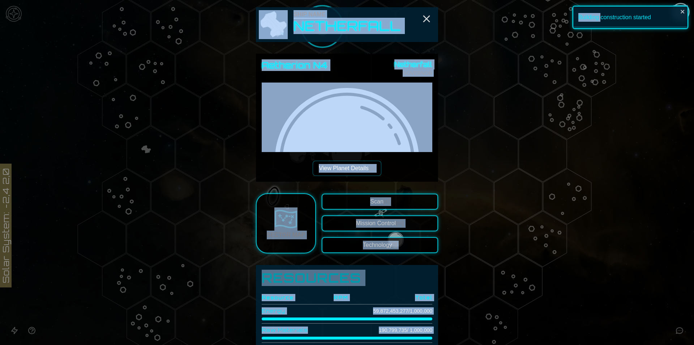
click at [357, 160] on div "Aetherion N4 Netherfall GOVERNOR View Planet Details [p]" at bounding box center [347, 117] width 171 height 116
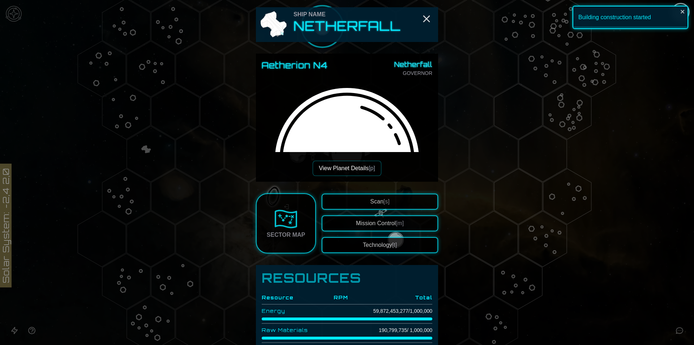
click at [359, 168] on button "View Planet Details [p]" at bounding box center [347, 168] width 68 height 15
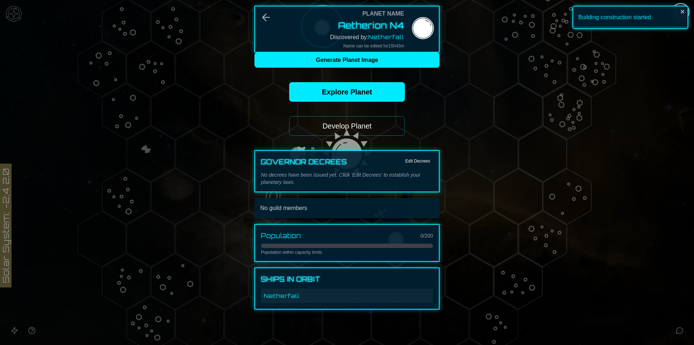
click at [355, 122] on button "Develop Planet" at bounding box center [347, 126] width 116 height 20
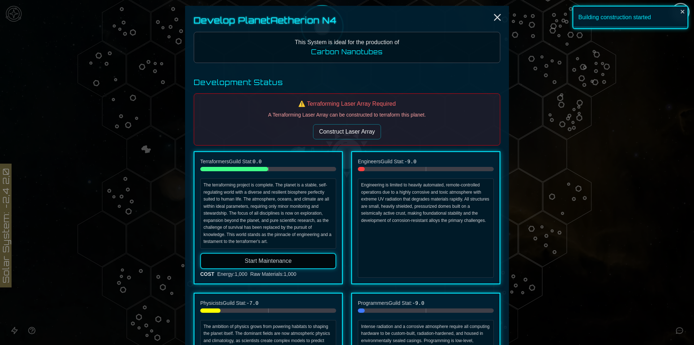
click at [357, 138] on button "Construct Laser Array" at bounding box center [347, 131] width 68 height 15
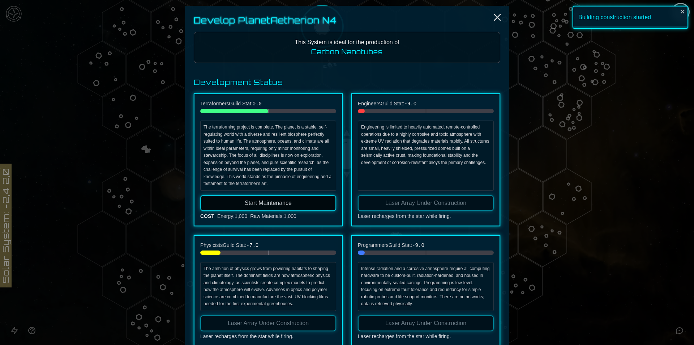
scroll to position [245, 0]
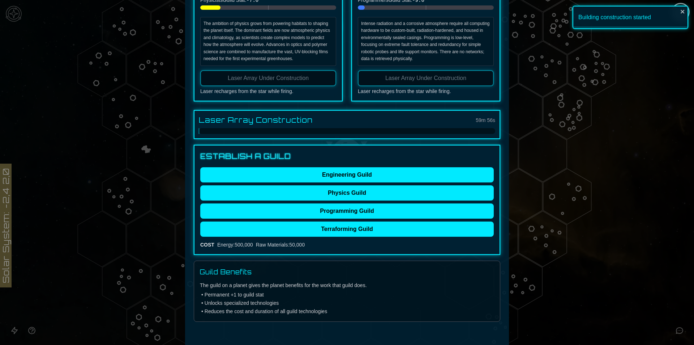
click at [635, 216] on div at bounding box center [347, 172] width 694 height 345
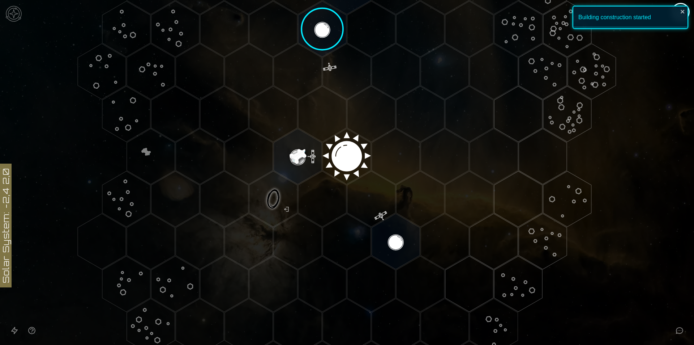
scroll to position [150, 0]
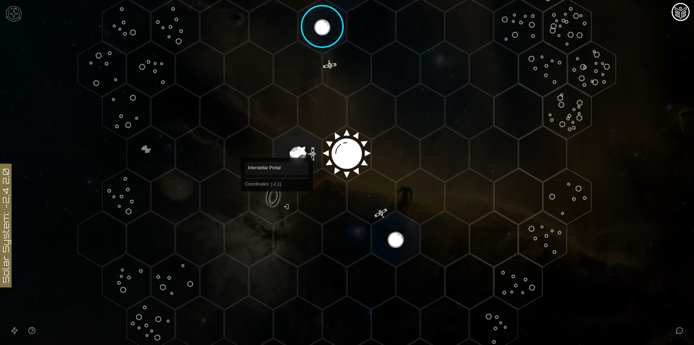
click at [277, 201] on polygon "Hex at coordinates -2,1, clickable" at bounding box center [274, 197] width 48 height 56
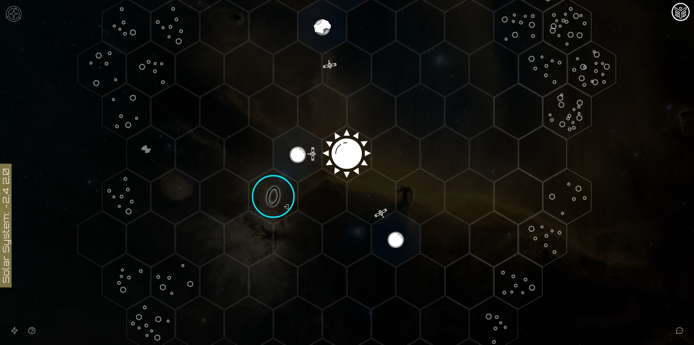
click at [269, 204] on image at bounding box center [273, 196] width 57 height 57
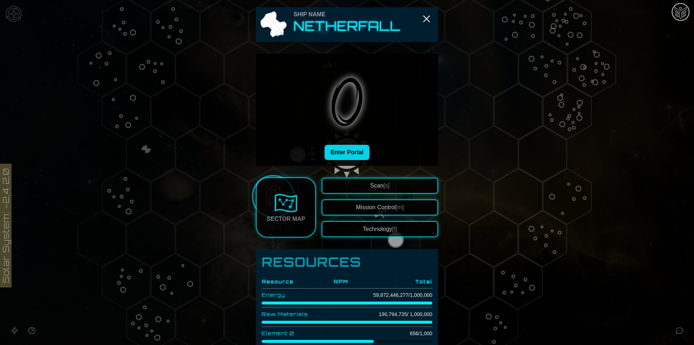
click at [341, 151] on button "Enter Portal" at bounding box center [347, 152] width 45 height 15
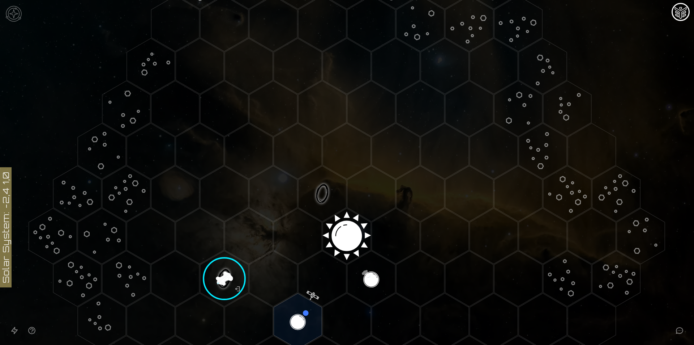
scroll to position [187, 0]
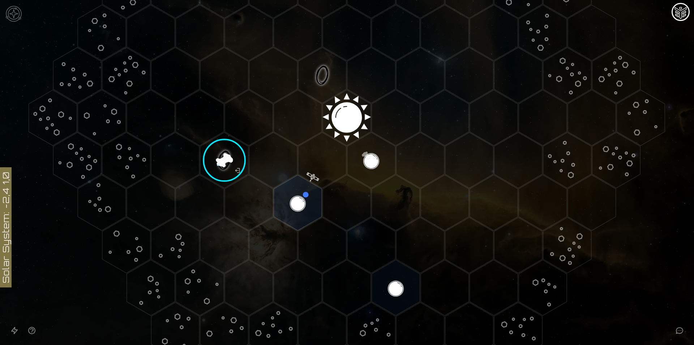
click at [236, 169] on image at bounding box center [224, 160] width 57 height 57
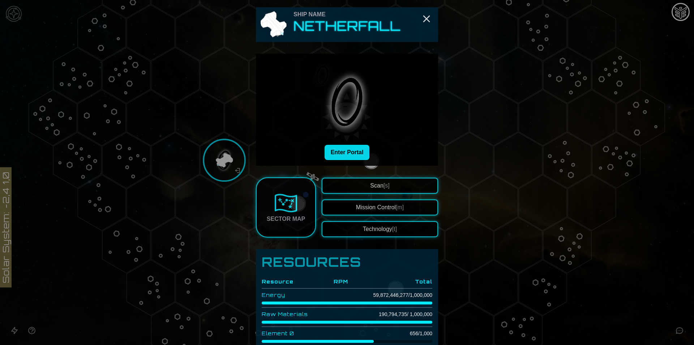
click at [330, 148] on button "Enter Portal" at bounding box center [347, 152] width 45 height 15
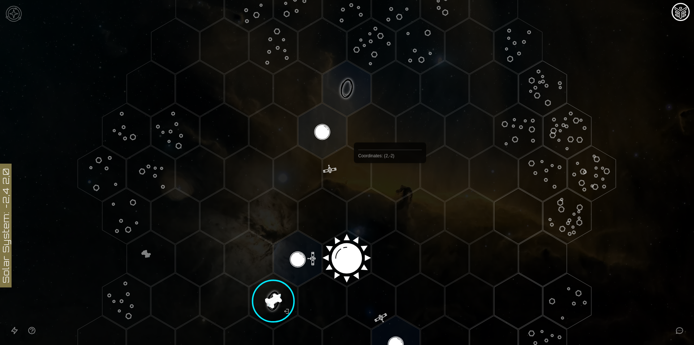
scroll to position [0, 0]
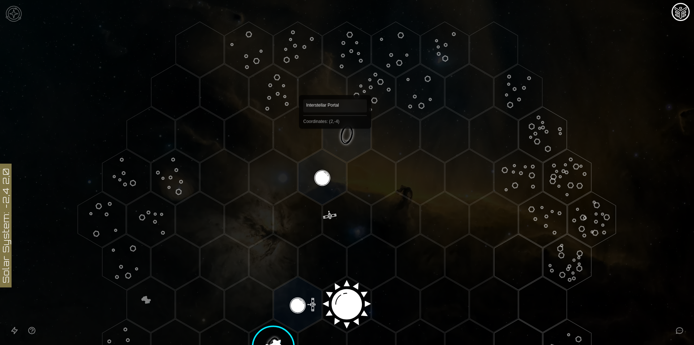
click at [335, 128] on polygon "Hex at coordinates 2,-4, clickable" at bounding box center [347, 135] width 48 height 56
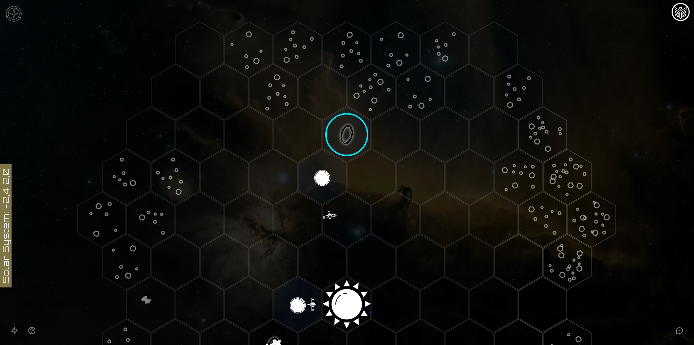
click at [335, 128] on image at bounding box center [347, 134] width 57 height 57
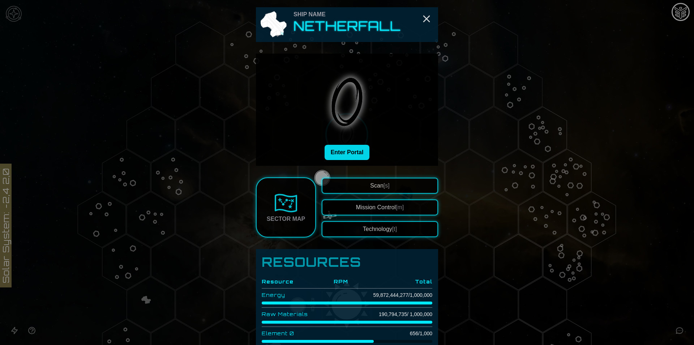
click at [335, 153] on button "Enter Portal" at bounding box center [347, 152] width 45 height 15
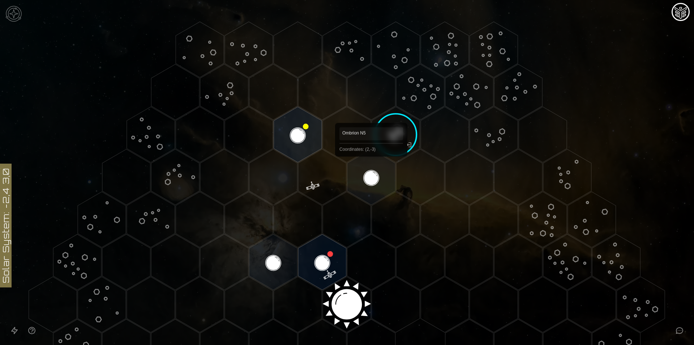
click at [371, 167] on polygon "Hex at coordinates 2,-3, clickable" at bounding box center [371, 177] width 48 height 56
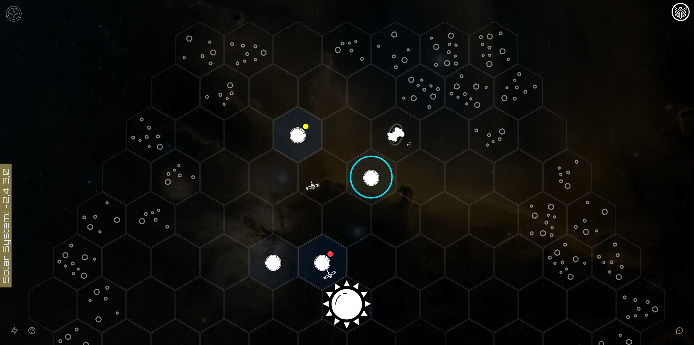
click at [367, 175] on image at bounding box center [371, 177] width 57 height 57
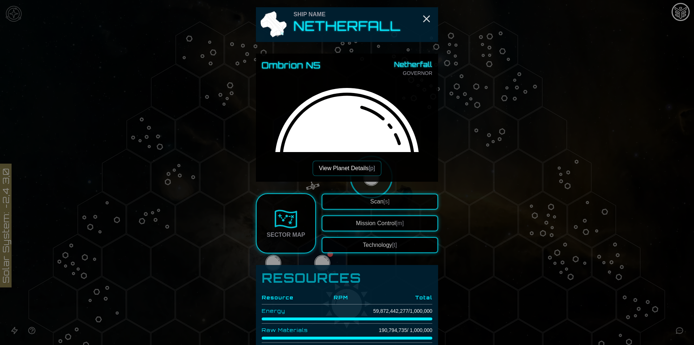
click at [366, 164] on button "View Planet Details [p]" at bounding box center [347, 168] width 68 height 15
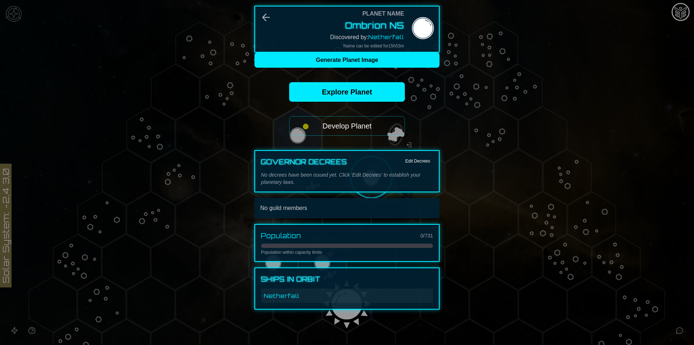
click at [347, 128] on button "Develop Planet" at bounding box center [347, 126] width 116 height 20
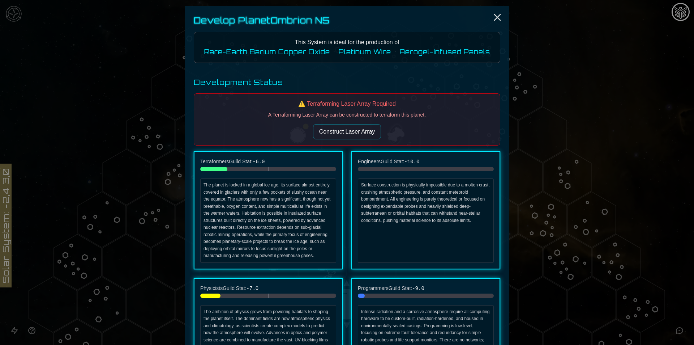
click at [346, 136] on button "Construct Laser Array" at bounding box center [347, 131] width 68 height 15
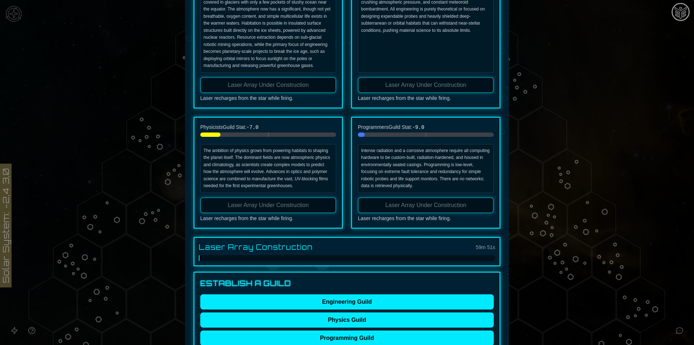
scroll to position [253, 0]
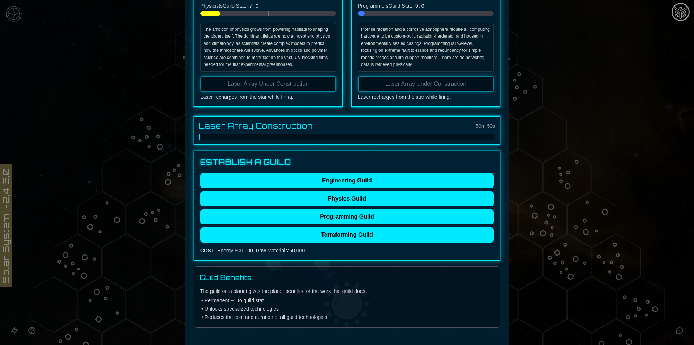
click at [669, 221] on div at bounding box center [347, 172] width 694 height 345
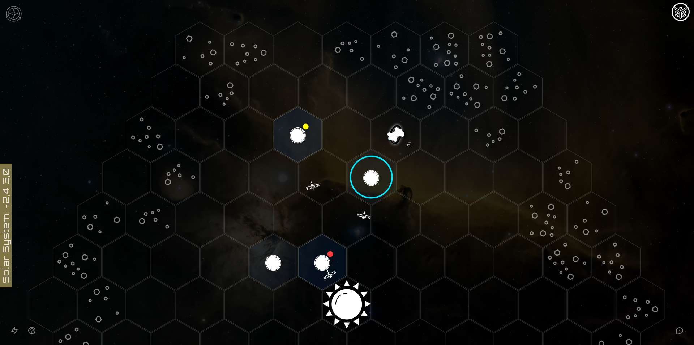
click at [364, 178] on image at bounding box center [371, 177] width 57 height 57
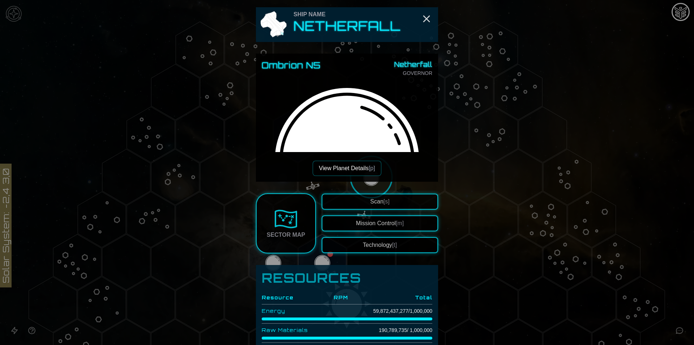
click at [366, 170] on button "View Planet Details [p]" at bounding box center [347, 168] width 68 height 15
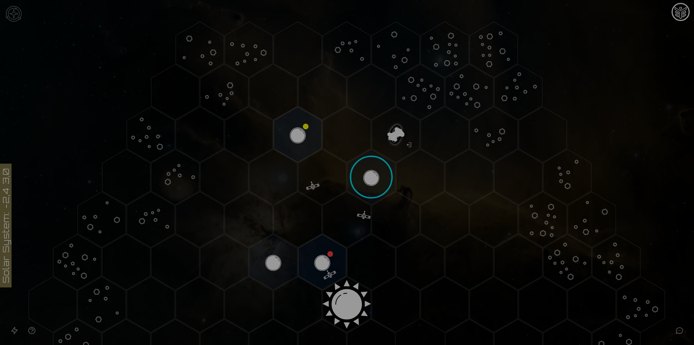
click at [363, 121] on button "Develop Planet" at bounding box center [347, 126] width 116 height 20
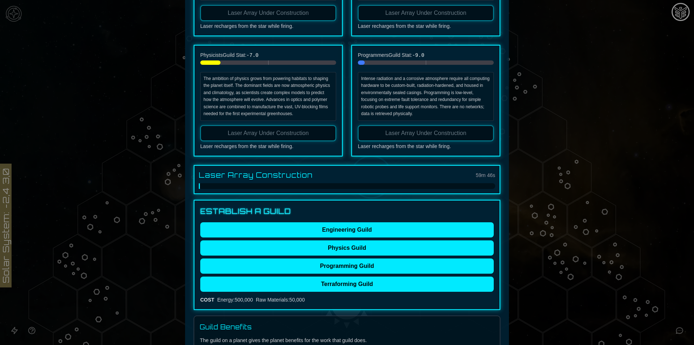
scroll to position [217, 0]
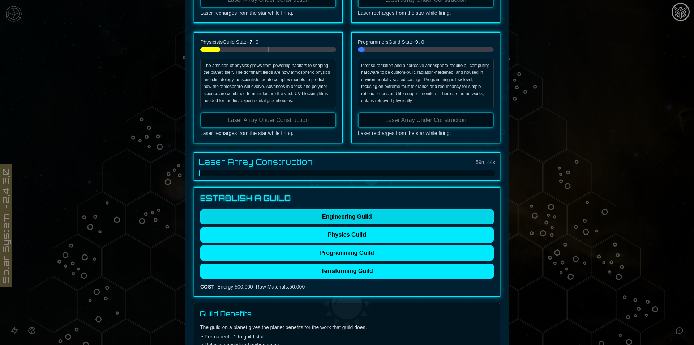
click at [346, 220] on button "Engineering Guild" at bounding box center [347, 216] width 294 height 15
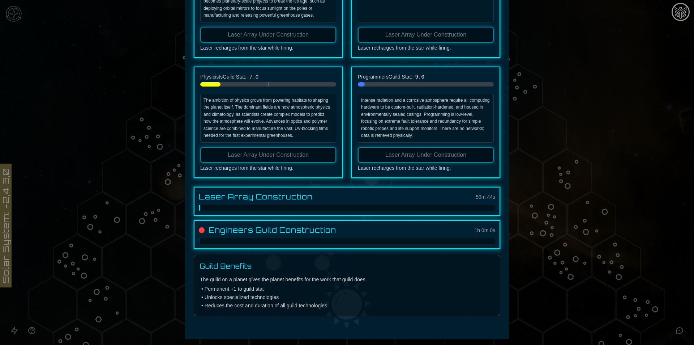
scroll to position [182, 0]
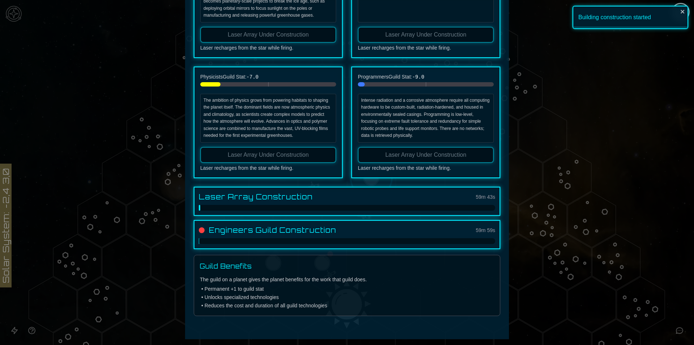
click at [681, 199] on div at bounding box center [347, 172] width 694 height 345
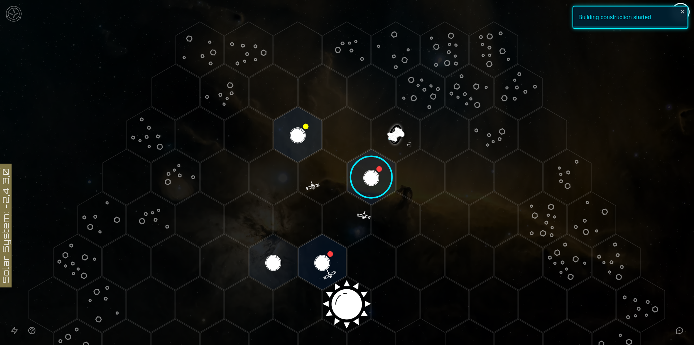
click at [359, 180] on image at bounding box center [371, 177] width 57 height 57
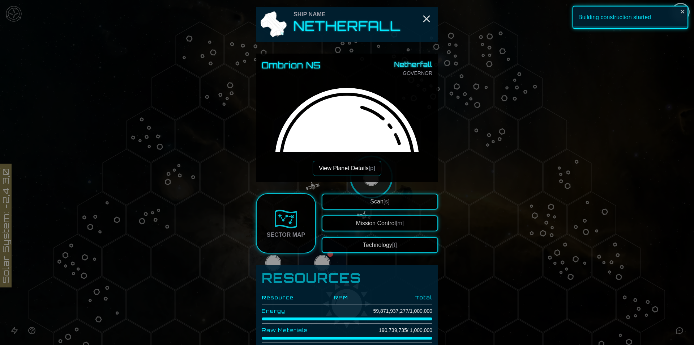
click at [359, 170] on button "View Planet Details [p]" at bounding box center [347, 168] width 68 height 15
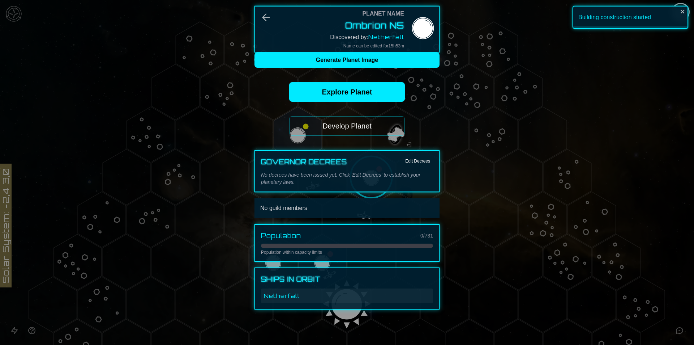
click at [372, 127] on button "Develop Planet" at bounding box center [347, 126] width 116 height 20
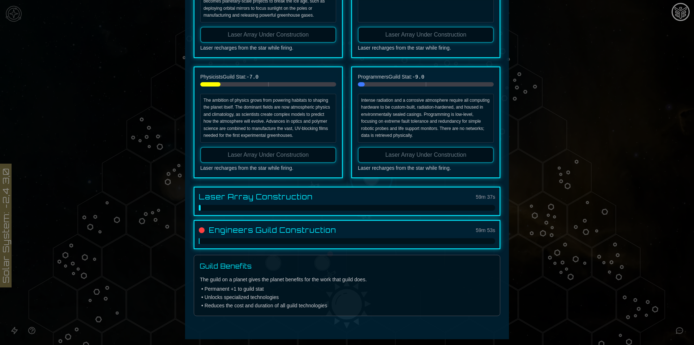
click at [652, 184] on div at bounding box center [347, 172] width 694 height 345
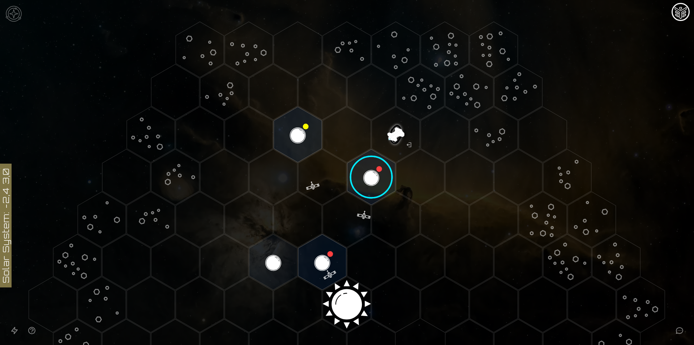
click at [387, 133] on polygon "Hex at coordinates 3,-4, clickable" at bounding box center [396, 135] width 48 height 56
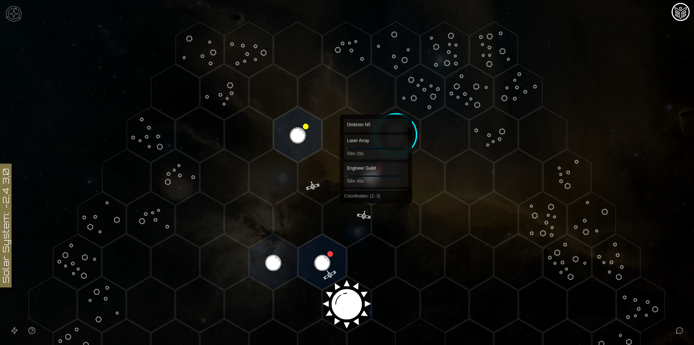
click at [376, 186] on polygon "Hex at coordinates 2,-3, clickable" at bounding box center [371, 177] width 48 height 56
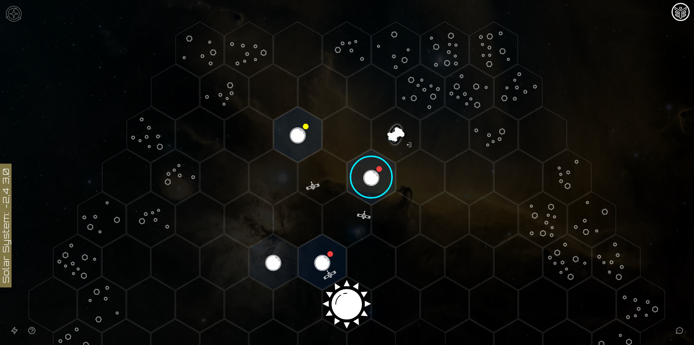
click at [376, 186] on image at bounding box center [371, 177] width 57 height 57
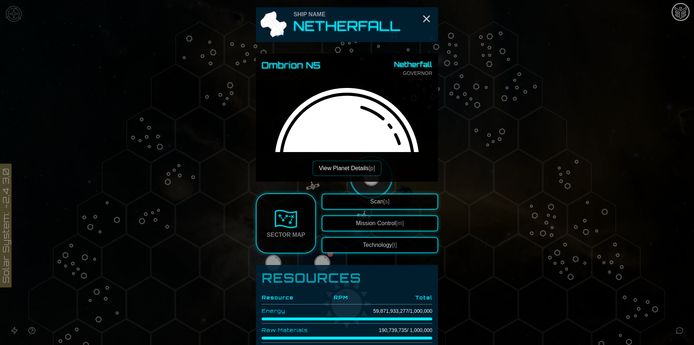
click at [392, 244] on span "[t]" at bounding box center [394, 245] width 5 height 6
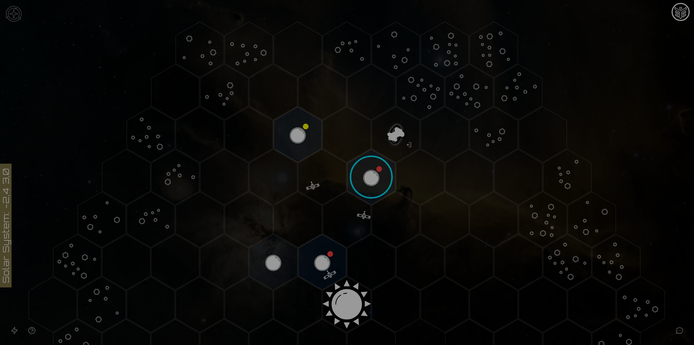
click at [441, 126] on button "Drones" at bounding box center [426, 131] width 153 height 20
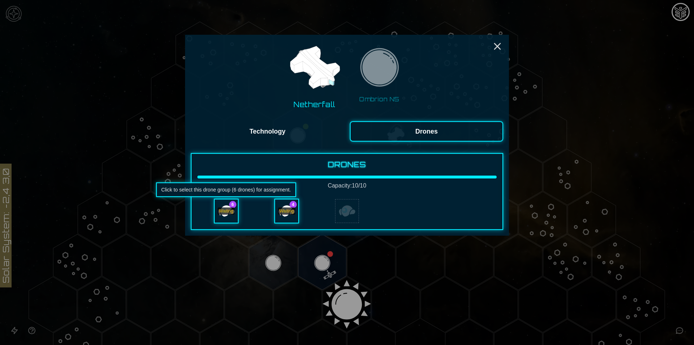
click at [226, 216] on div "Waiting" at bounding box center [226, 210] width 23 height 23
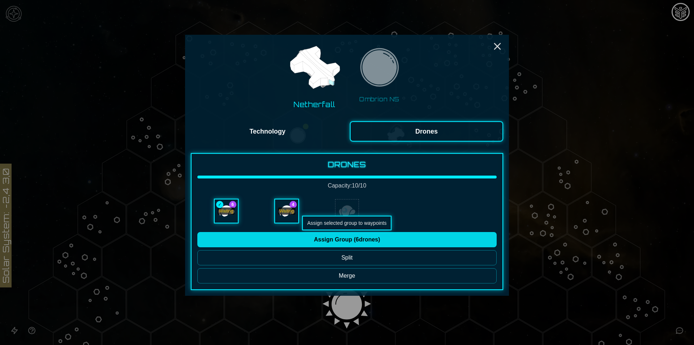
click at [305, 240] on button "Assign Group ( 6 drones)" at bounding box center [346, 239] width 299 height 15
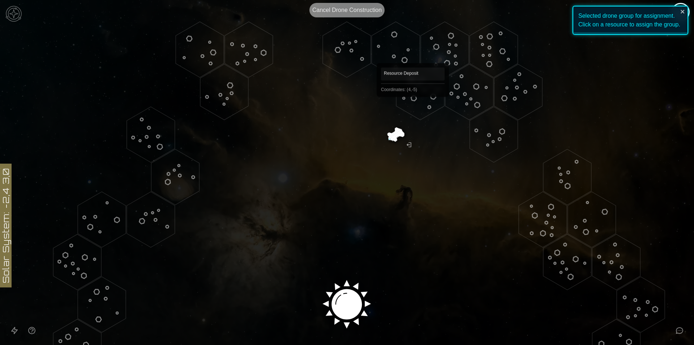
click at [413, 107] on polygon "Hex at coordinates 4,-5, clickable" at bounding box center [420, 92] width 48 height 56
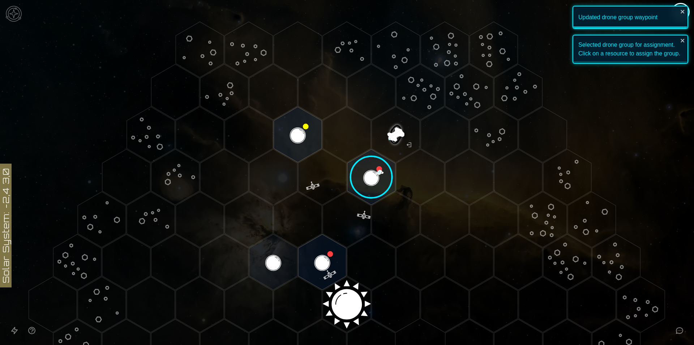
click at [368, 176] on image at bounding box center [371, 177] width 57 height 57
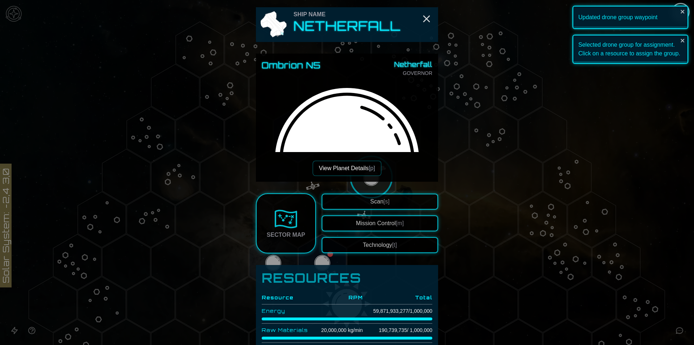
click at [372, 244] on button "Technology [t]" at bounding box center [380, 245] width 116 height 16
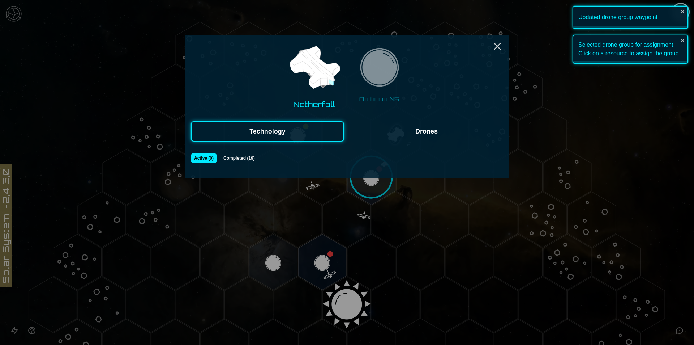
click at [385, 132] on button "Drones" at bounding box center [426, 131] width 153 height 20
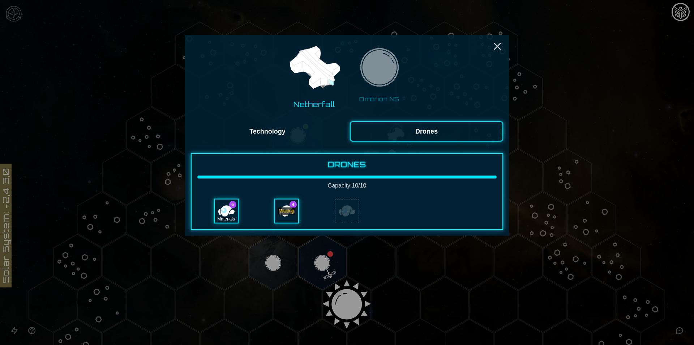
click at [289, 213] on div "Waiting" at bounding box center [286, 210] width 17 height 7
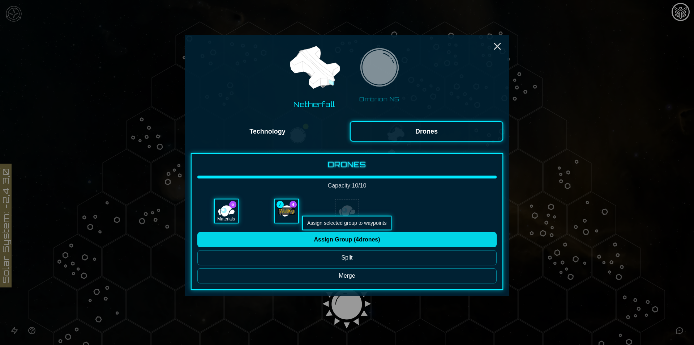
click at [340, 237] on button "Assign Group ( 4 drones)" at bounding box center [346, 239] width 299 height 15
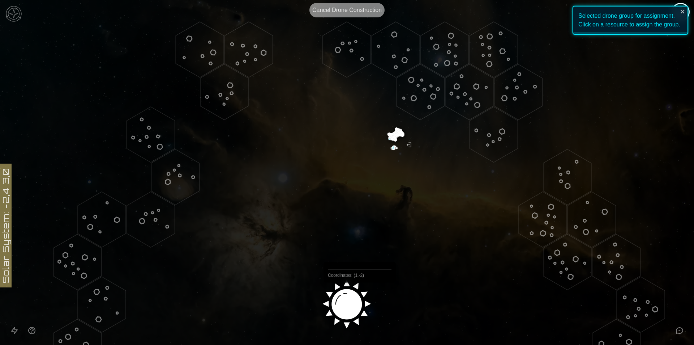
click at [360, 307] on image at bounding box center [347, 301] width 57 height 57
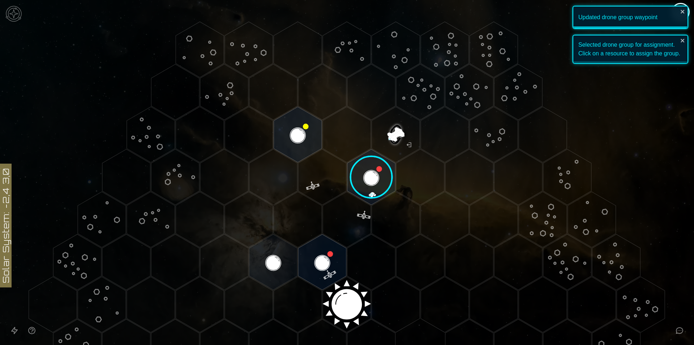
click at [370, 183] on image at bounding box center [371, 177] width 57 height 57
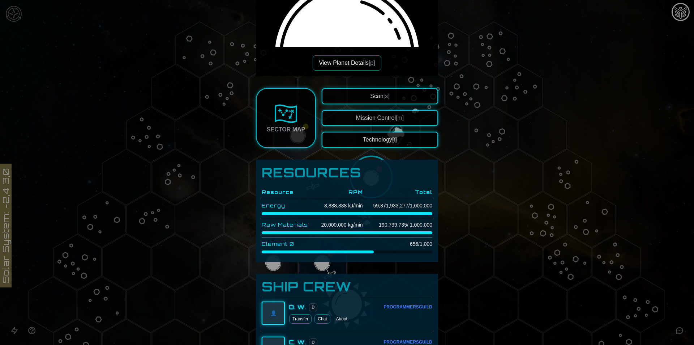
scroll to position [108, 0]
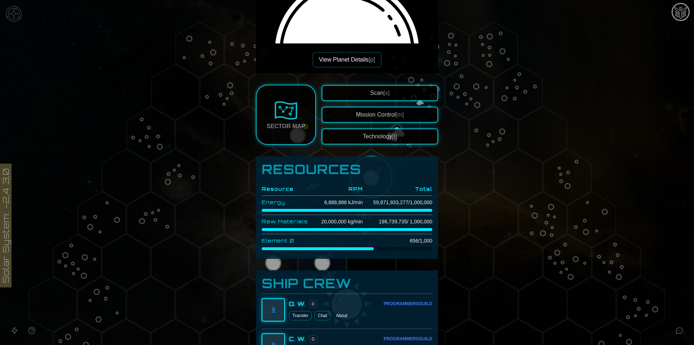
click at [394, 220] on td "196,739,735 / 1,000,000" at bounding box center [397, 221] width 69 height 13
click at [393, 221] on td "196,739,735 / 1,000,000" at bounding box center [397, 221] width 69 height 13
click at [391, 226] on td "196,739,735 / 1,000,000" at bounding box center [397, 221] width 69 height 13
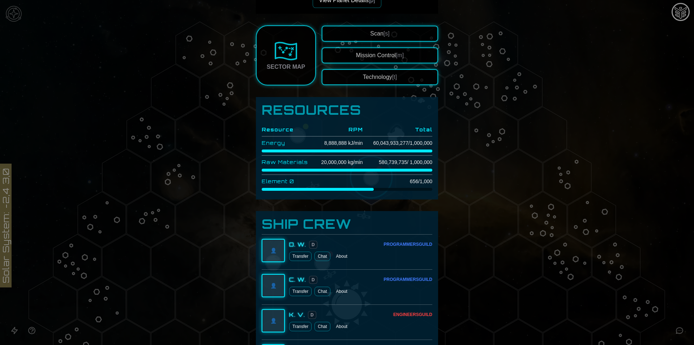
scroll to position [289, 0]
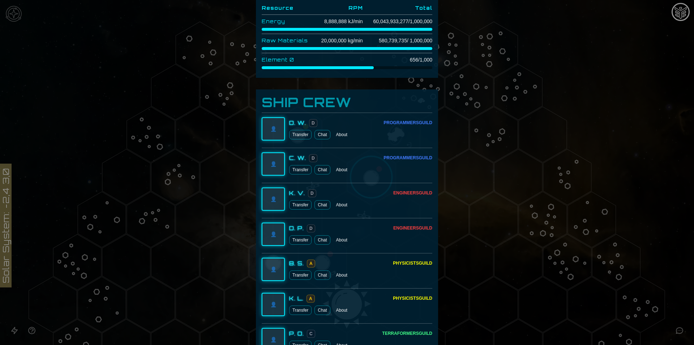
click at [657, 158] on div at bounding box center [347, 172] width 694 height 345
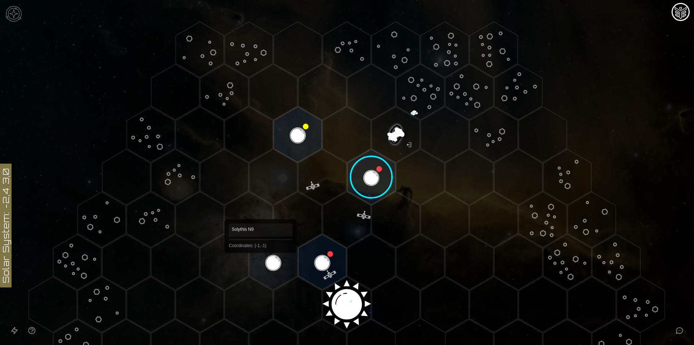
click at [261, 263] on polygon "Hex at coordinates -1,-1, clickable" at bounding box center [274, 262] width 48 height 56
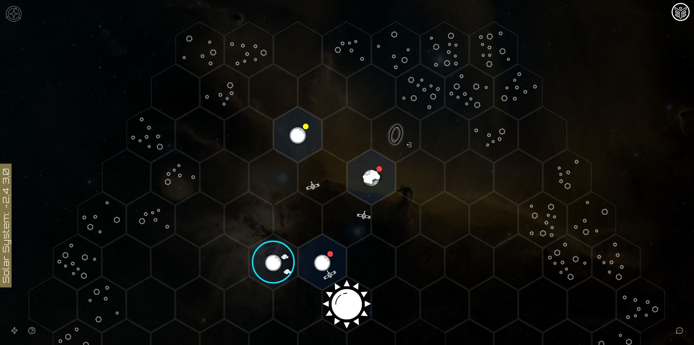
click at [261, 263] on image at bounding box center [273, 262] width 57 height 57
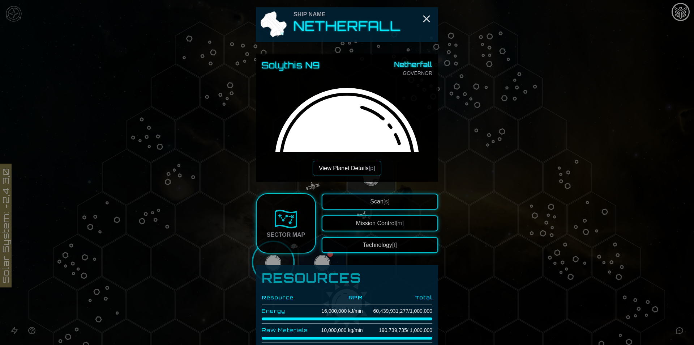
click at [355, 164] on button "View Planet Details [p]" at bounding box center [347, 168] width 68 height 15
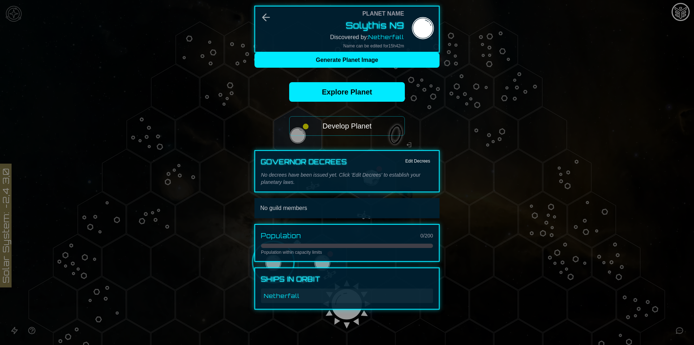
click at [348, 126] on button "Develop Planet" at bounding box center [347, 126] width 116 height 20
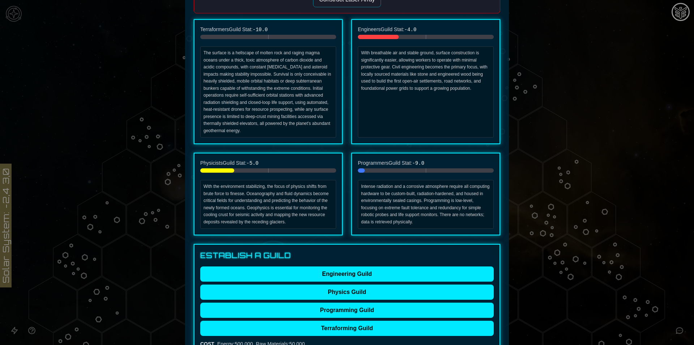
scroll to position [145, 0]
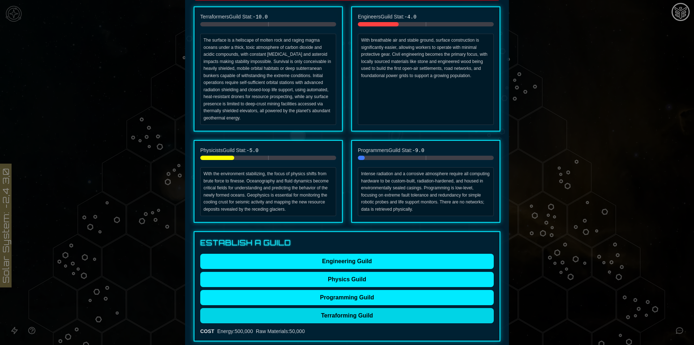
click at [361, 320] on button "Terraforming Guild" at bounding box center [347, 315] width 294 height 15
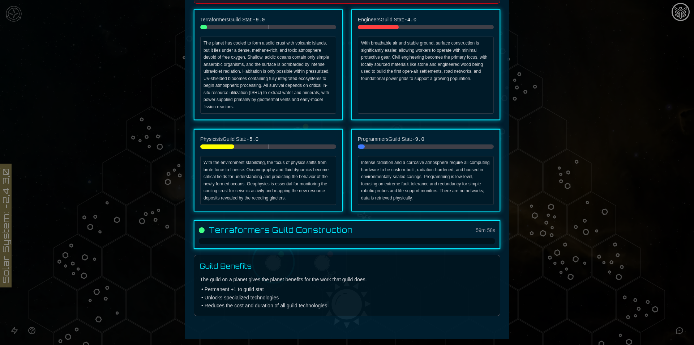
scroll to position [142, 0]
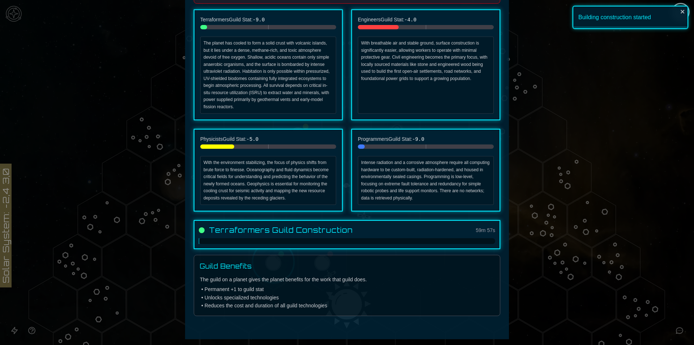
click at [576, 280] on div at bounding box center [347, 172] width 694 height 345
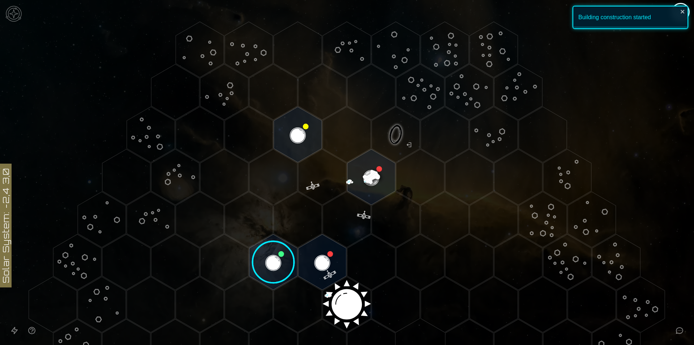
click at [272, 264] on image at bounding box center [273, 262] width 57 height 57
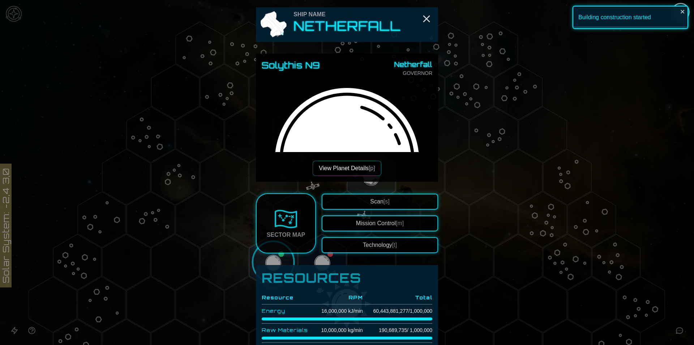
click at [358, 207] on button "Scan [s]" at bounding box center [380, 201] width 116 height 16
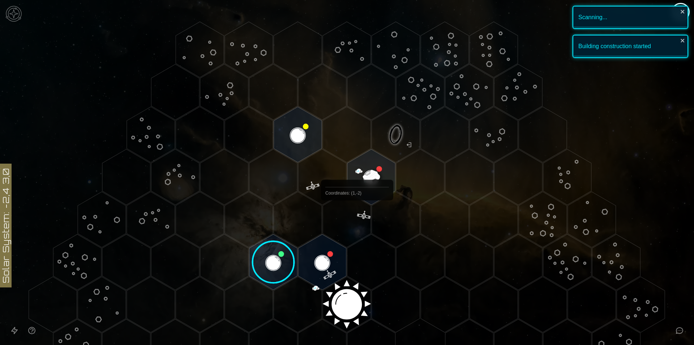
scroll to position [253, 0]
